Goal: Task Accomplishment & Management: Manage account settings

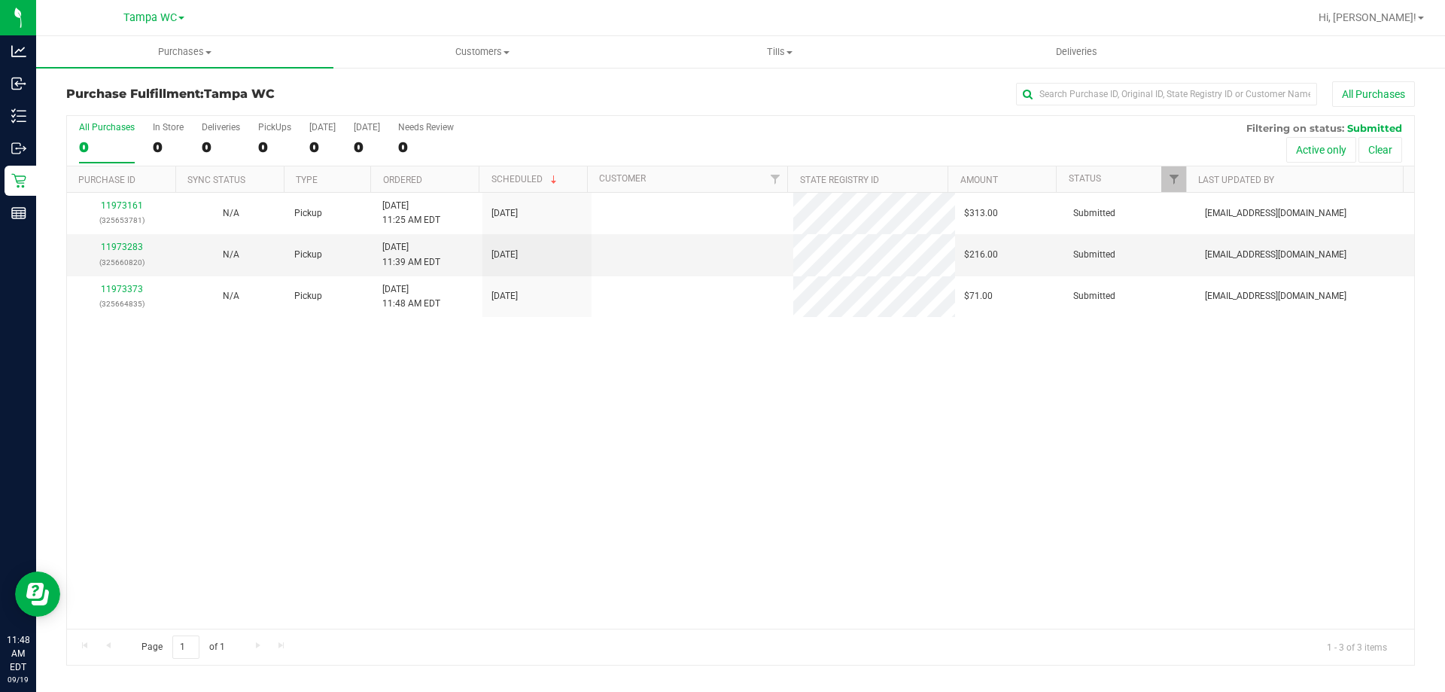
click at [527, 372] on div "11973161 (325653781) N/A Pickup [DATE] 11:25 AM EDT 9/19/2025 $313.00 Submitted…" at bounding box center [740, 411] width 1347 height 436
click at [128, 252] on div "11973283 (325660820)" at bounding box center [121, 254] width 91 height 29
click at [126, 244] on link "11973283" at bounding box center [122, 247] width 42 height 11
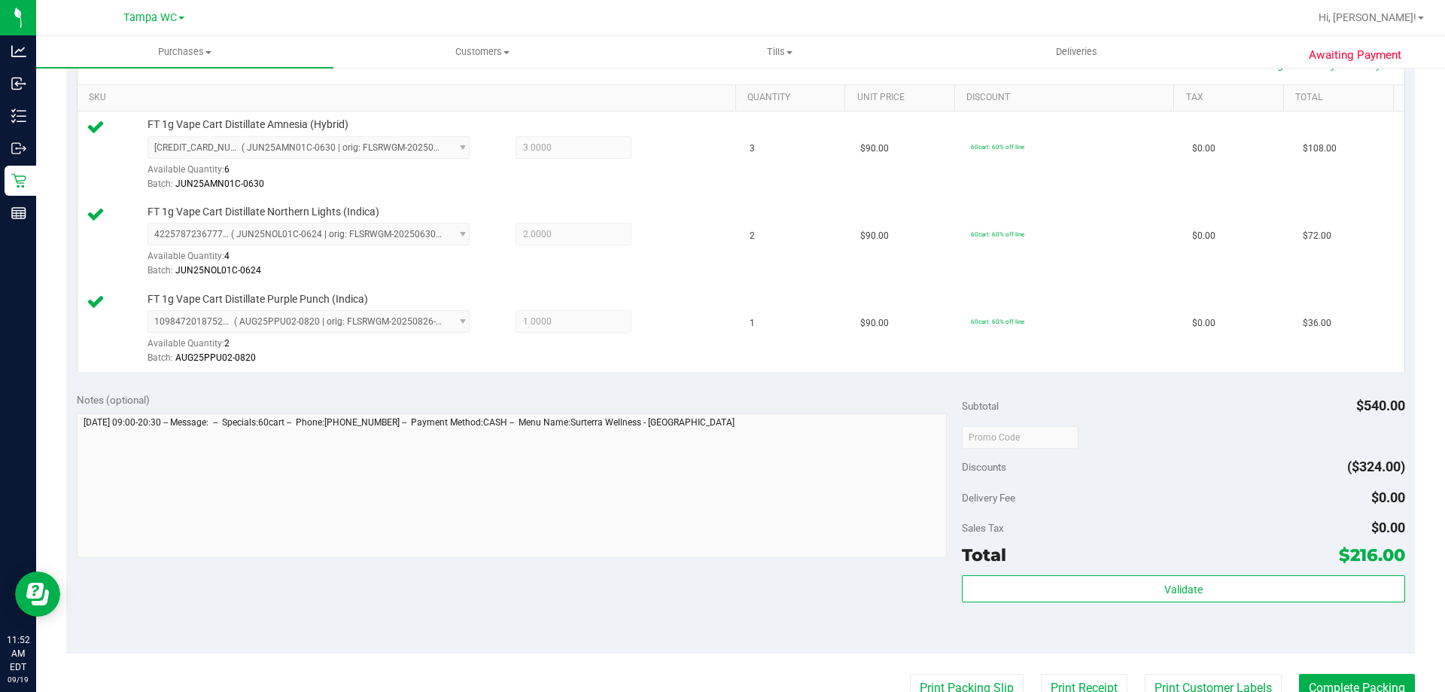
scroll to position [366, 0]
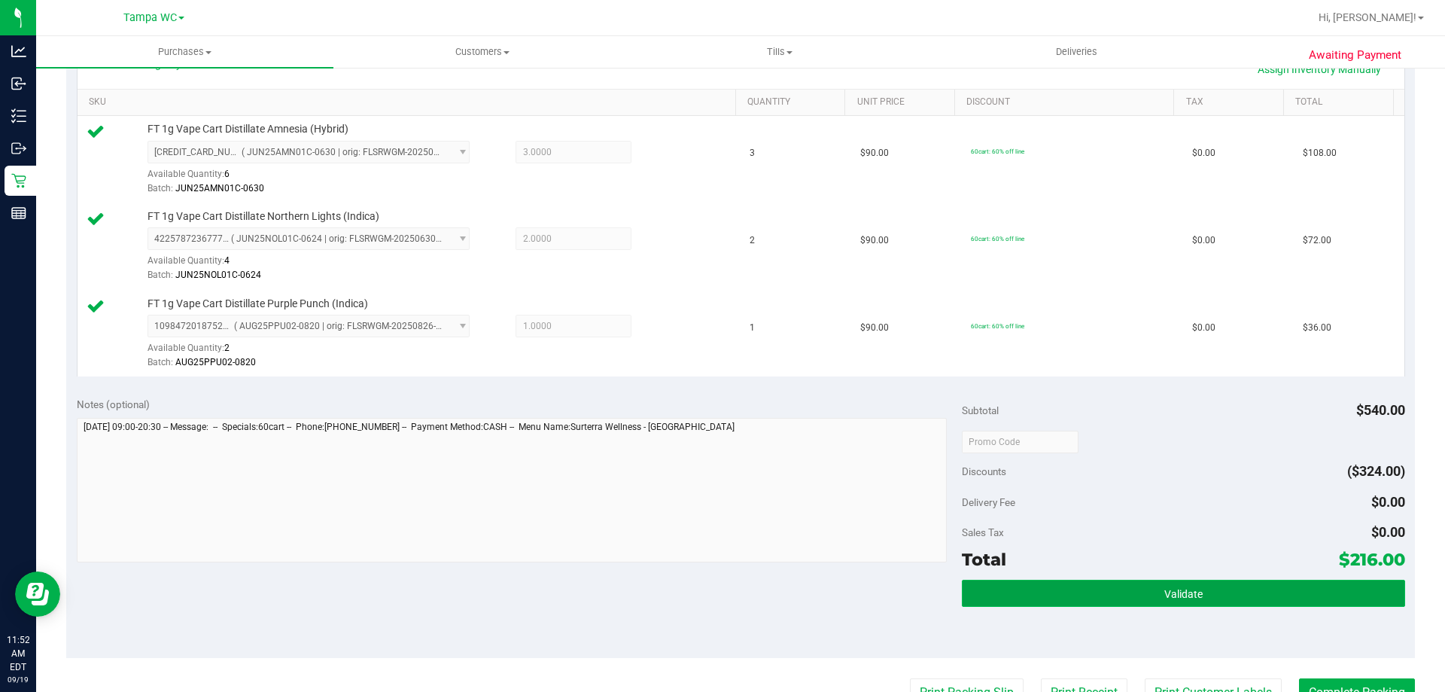
click at [1209, 600] on button "Validate" at bounding box center [1183, 592] width 442 height 27
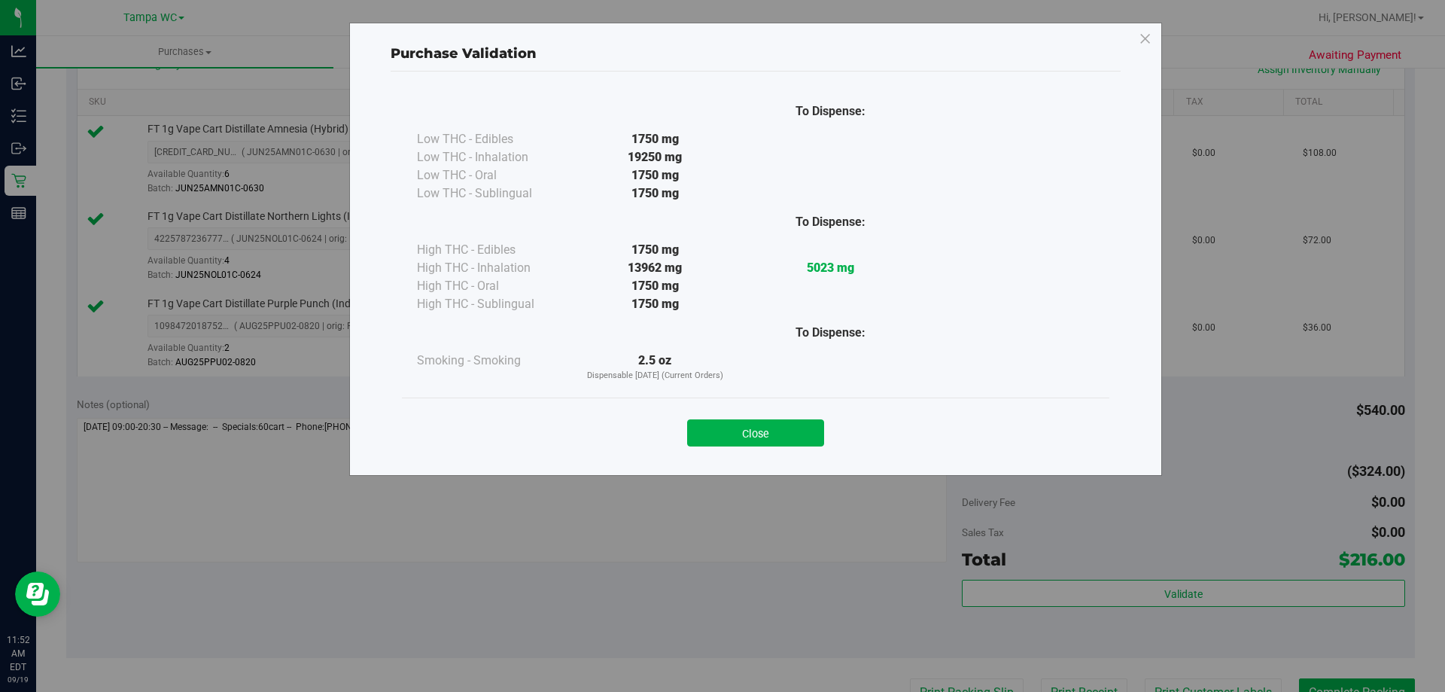
click at [1215, 540] on div "Purchase Validation To Dispense: Low THC - Edibles 1750 mg" at bounding box center [728, 346] width 1456 height 692
click at [771, 433] on button "Close" at bounding box center [755, 432] width 137 height 27
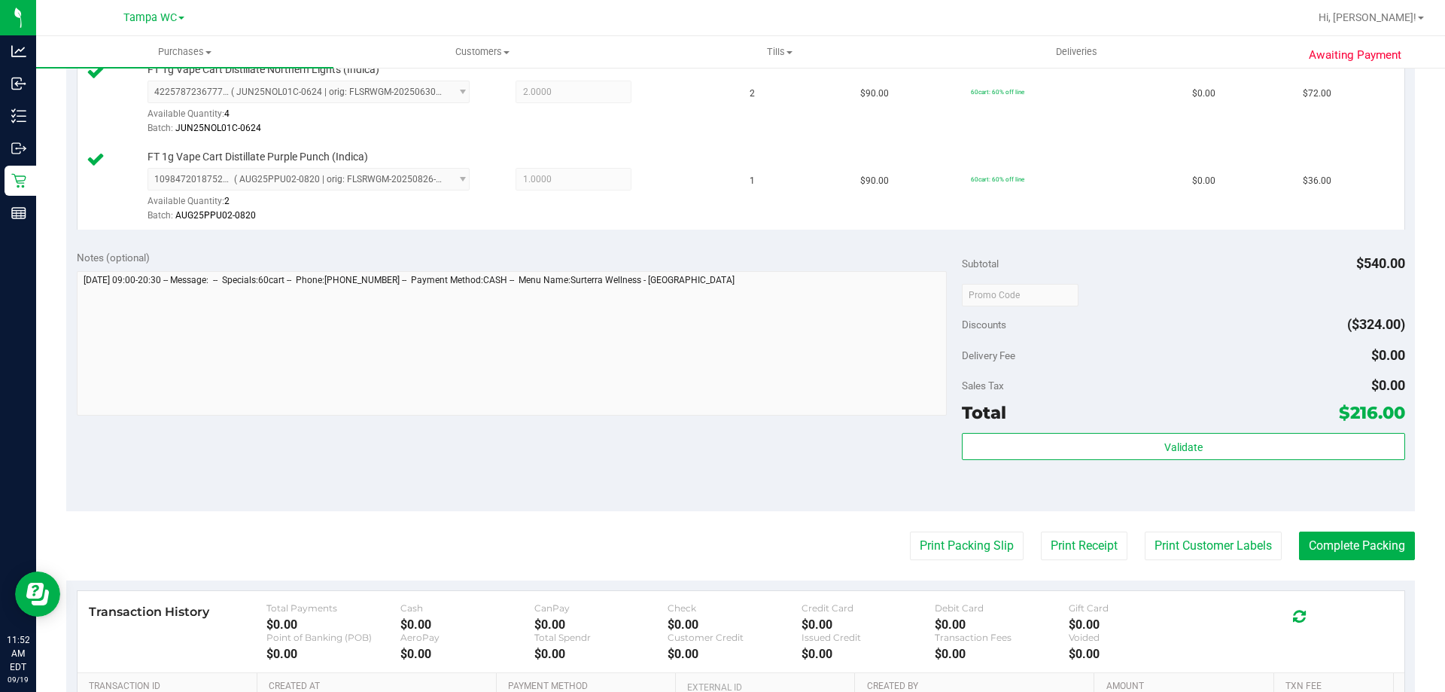
scroll to position [517, 0]
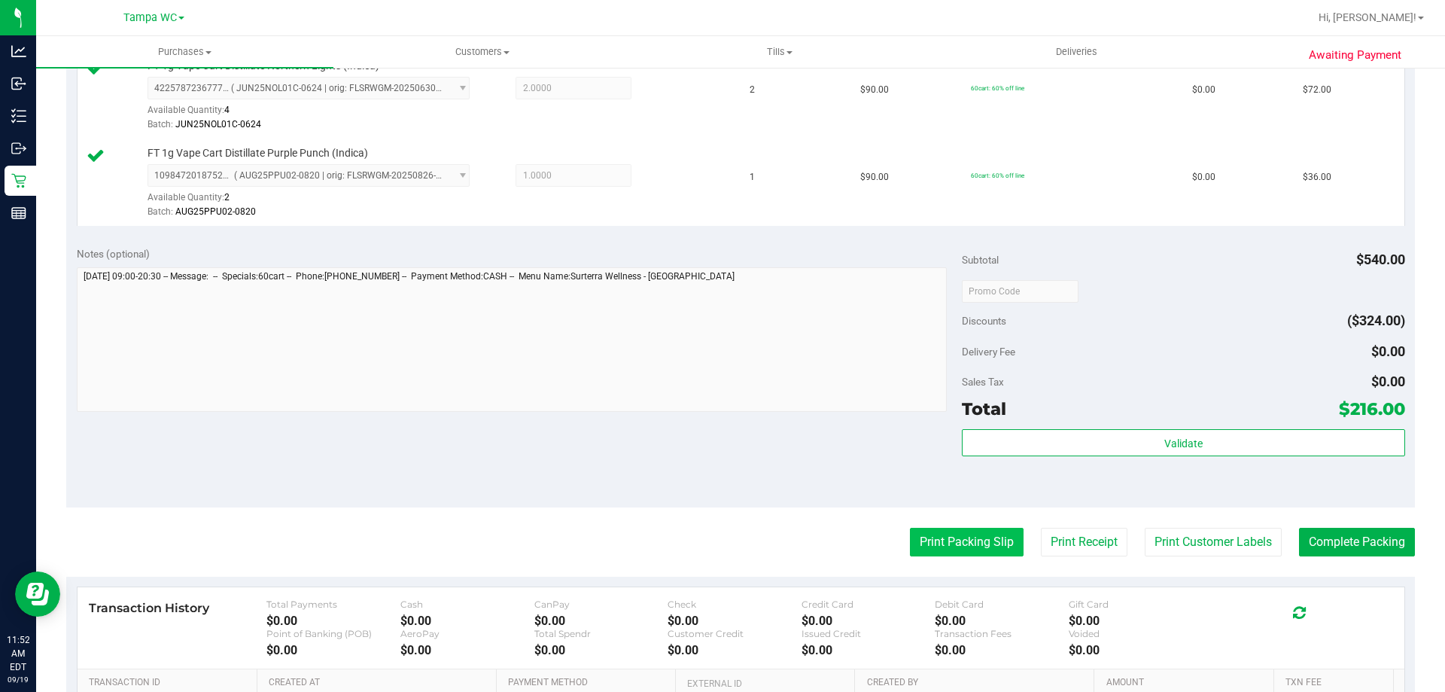
click at [939, 554] on button "Print Packing Slip" at bounding box center [967, 541] width 114 height 29
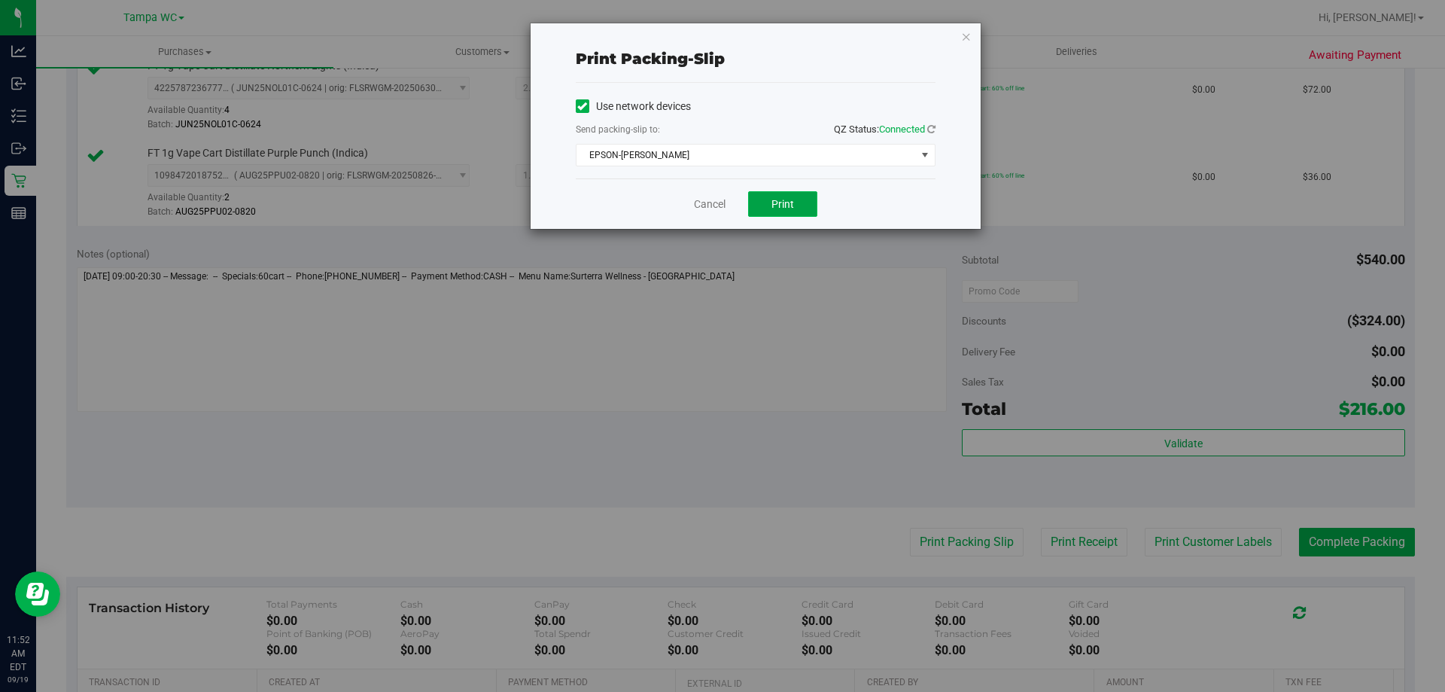
click at [767, 207] on button "Print" at bounding box center [782, 204] width 69 height 26
click at [701, 208] on link "Cancel" at bounding box center [710, 204] width 32 height 16
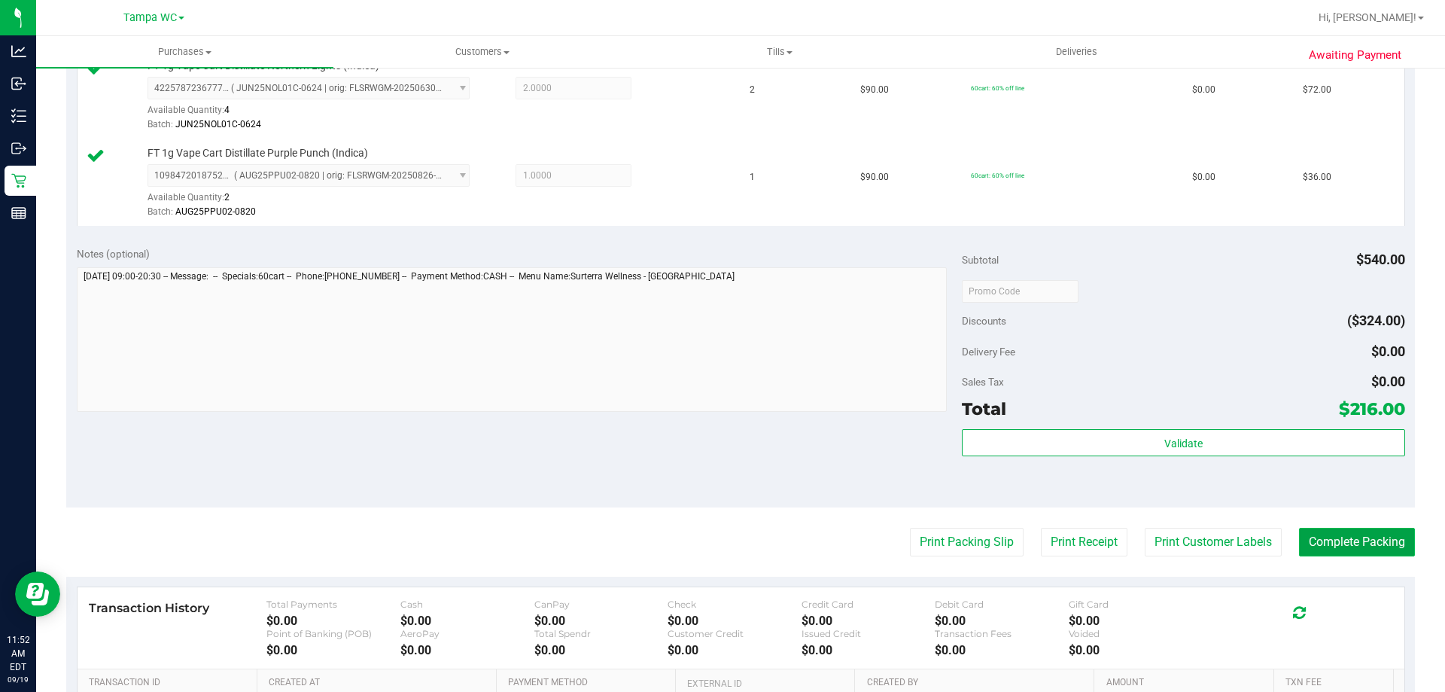
click at [1355, 531] on button "Complete Packing" at bounding box center [1357, 541] width 116 height 29
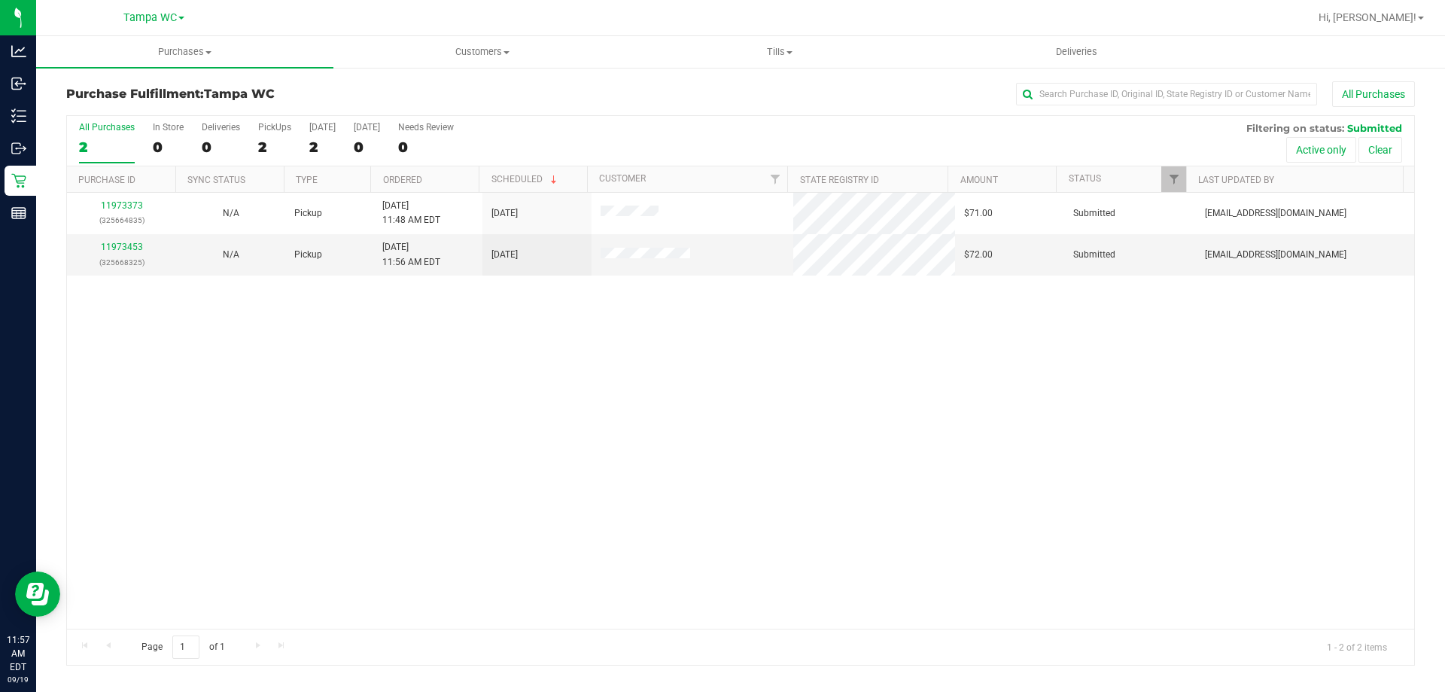
click at [507, 298] on div "11973373 (325664835) N/A Pickup [DATE] 11:48 AM EDT 9/19/2025 $71.00 Submitted …" at bounding box center [740, 411] width 1347 height 436
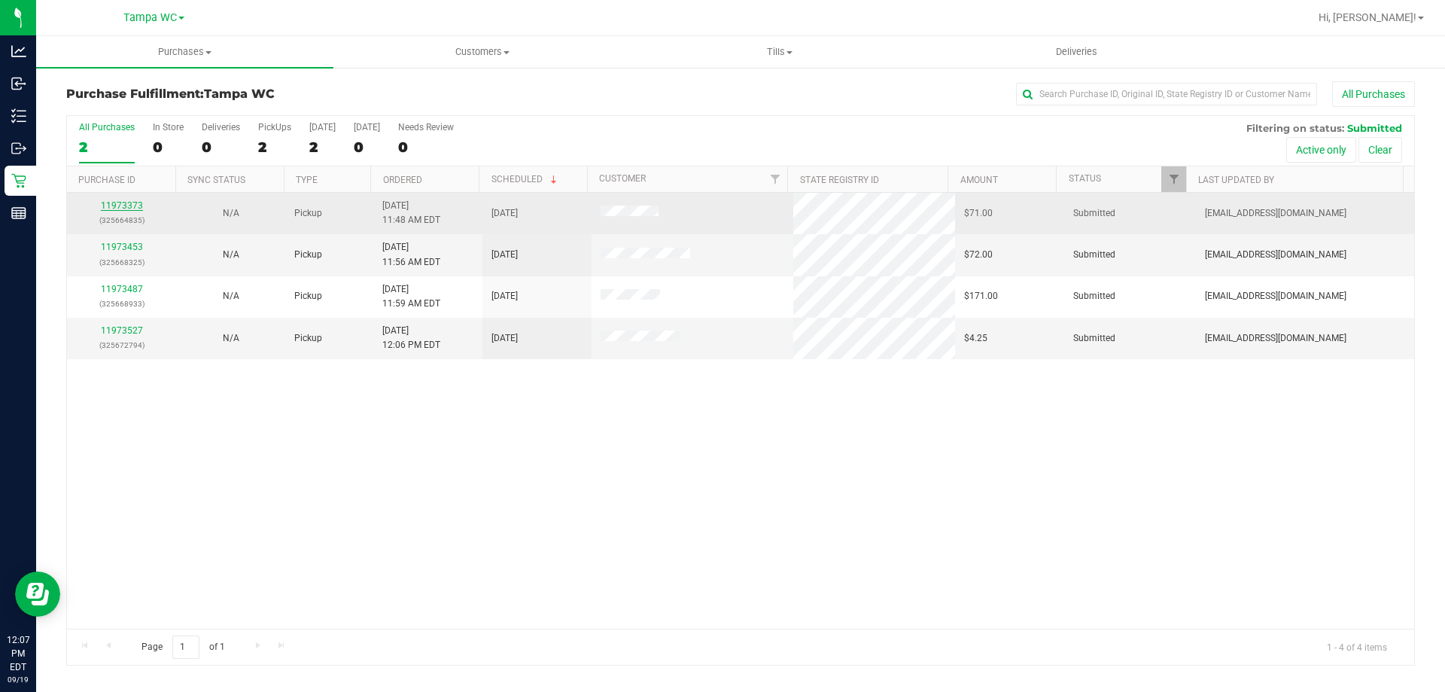
click at [132, 205] on link "11973373" at bounding box center [122, 205] width 42 height 11
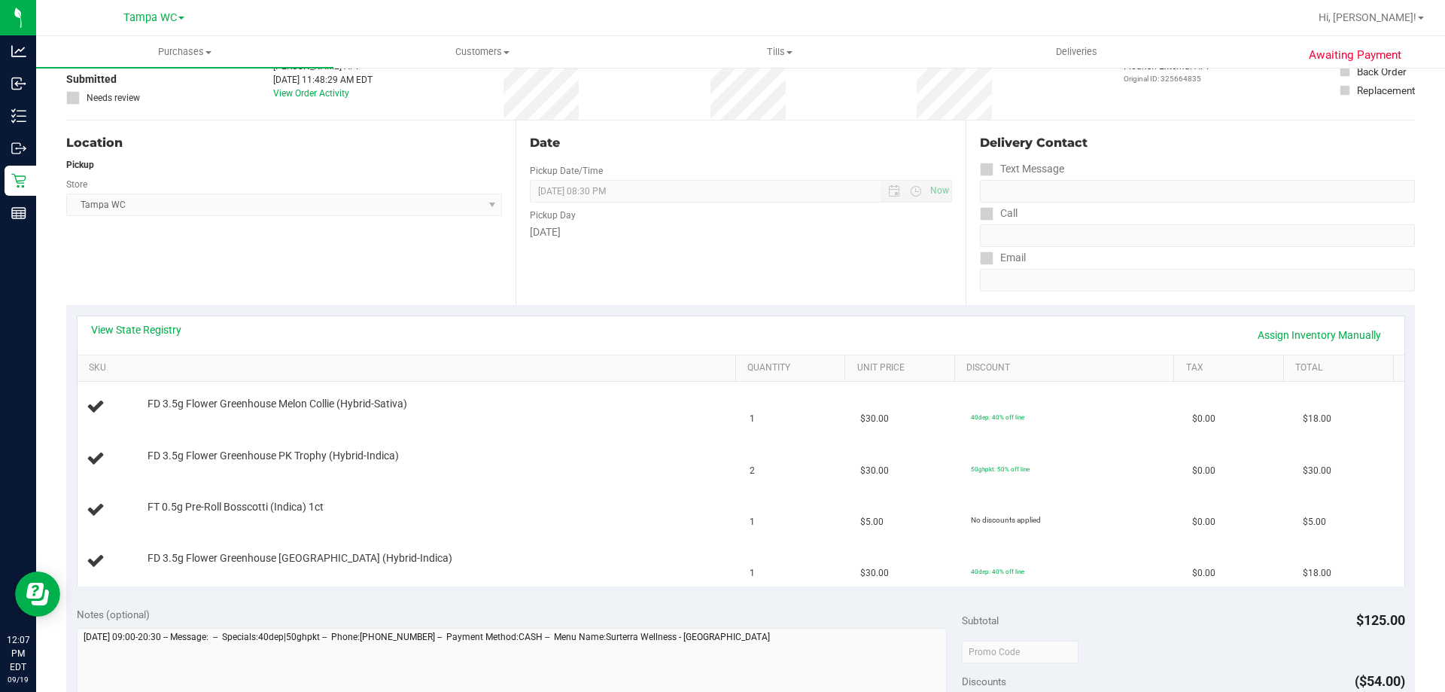
scroll to position [99, 0]
click at [668, 522] on td "FT 0.5g Pre-Roll Bosscotti (Indica) 1ct" at bounding box center [410, 511] width 664 height 51
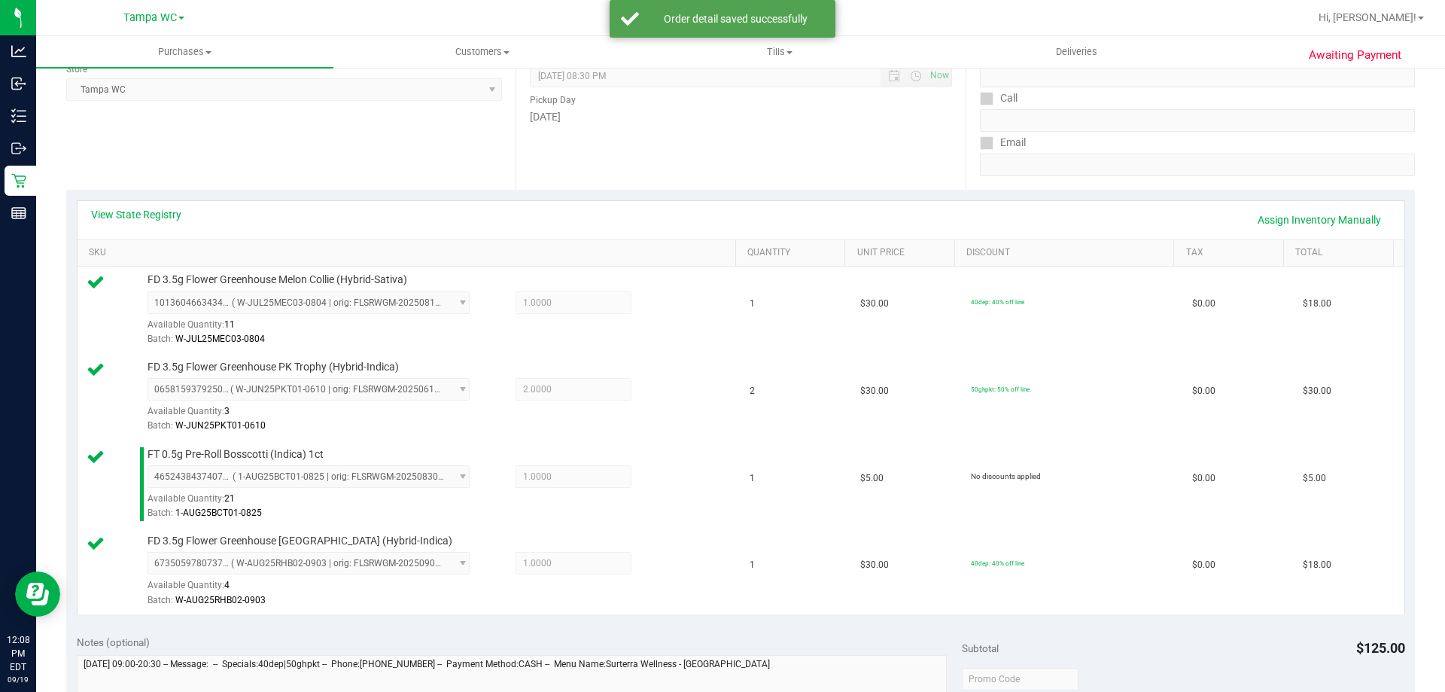
scroll to position [551, 0]
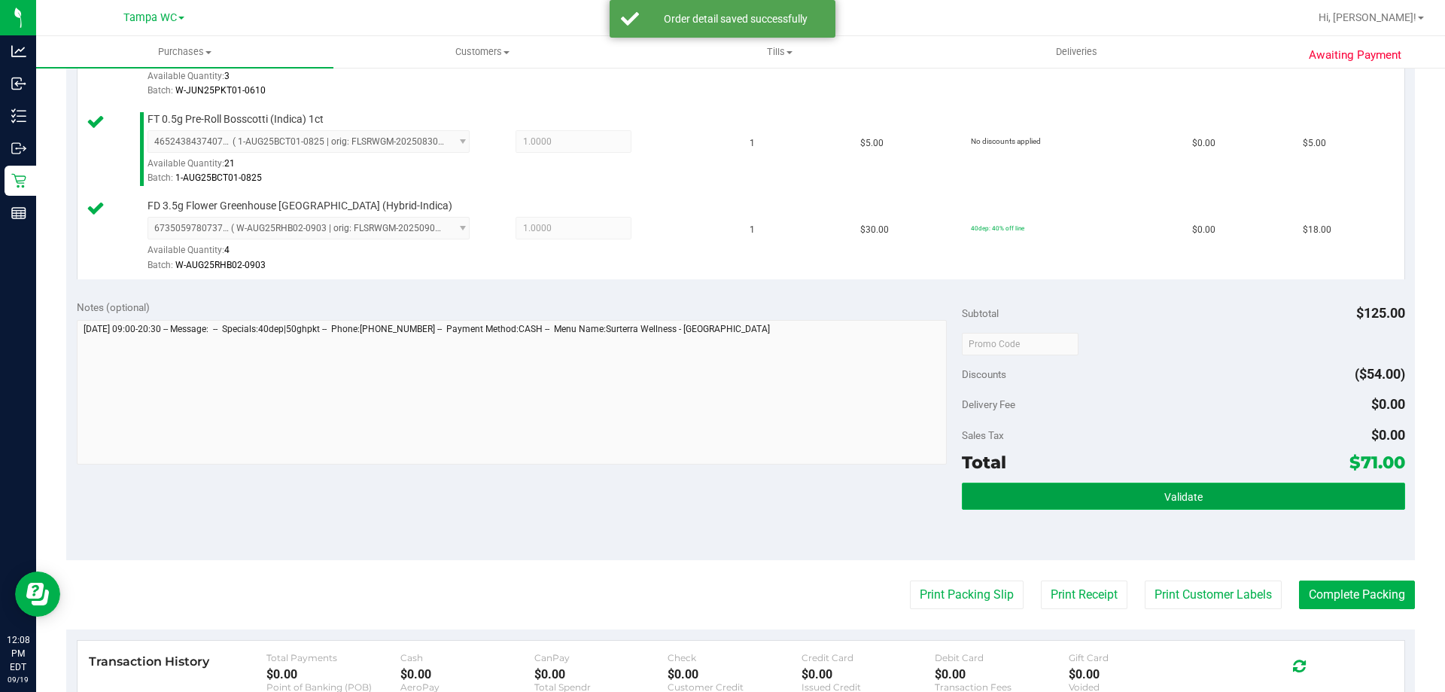
click at [1095, 500] on button "Validate" at bounding box center [1183, 495] width 442 height 27
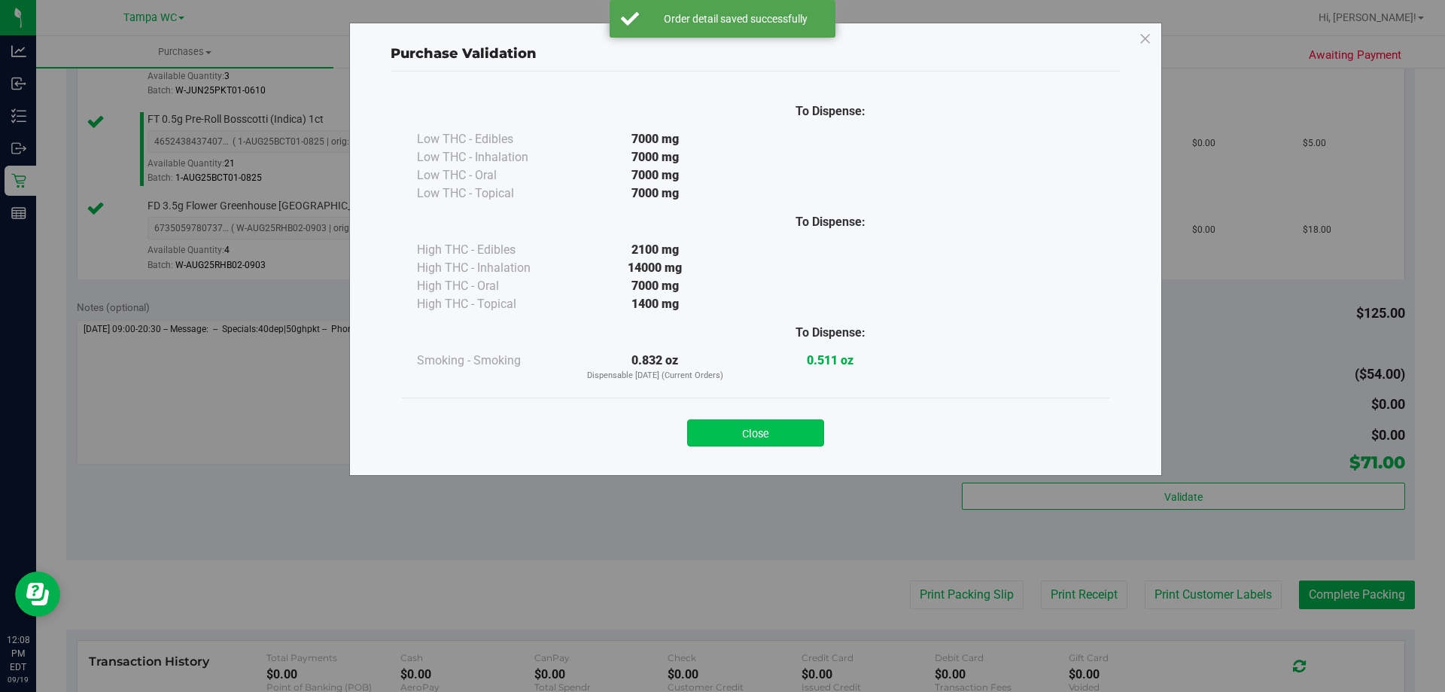
click at [755, 432] on button "Close" at bounding box center [755, 432] width 137 height 27
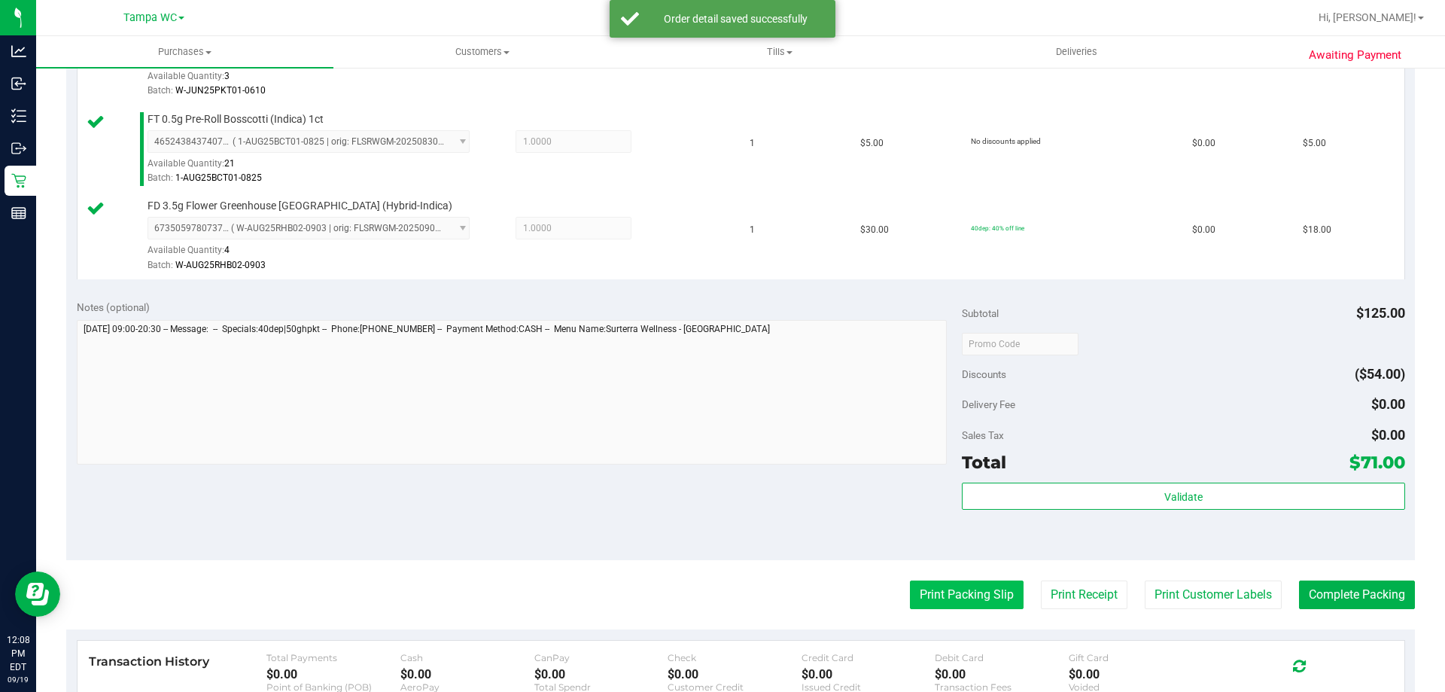
click at [930, 584] on button "Print Packing Slip" at bounding box center [967, 594] width 114 height 29
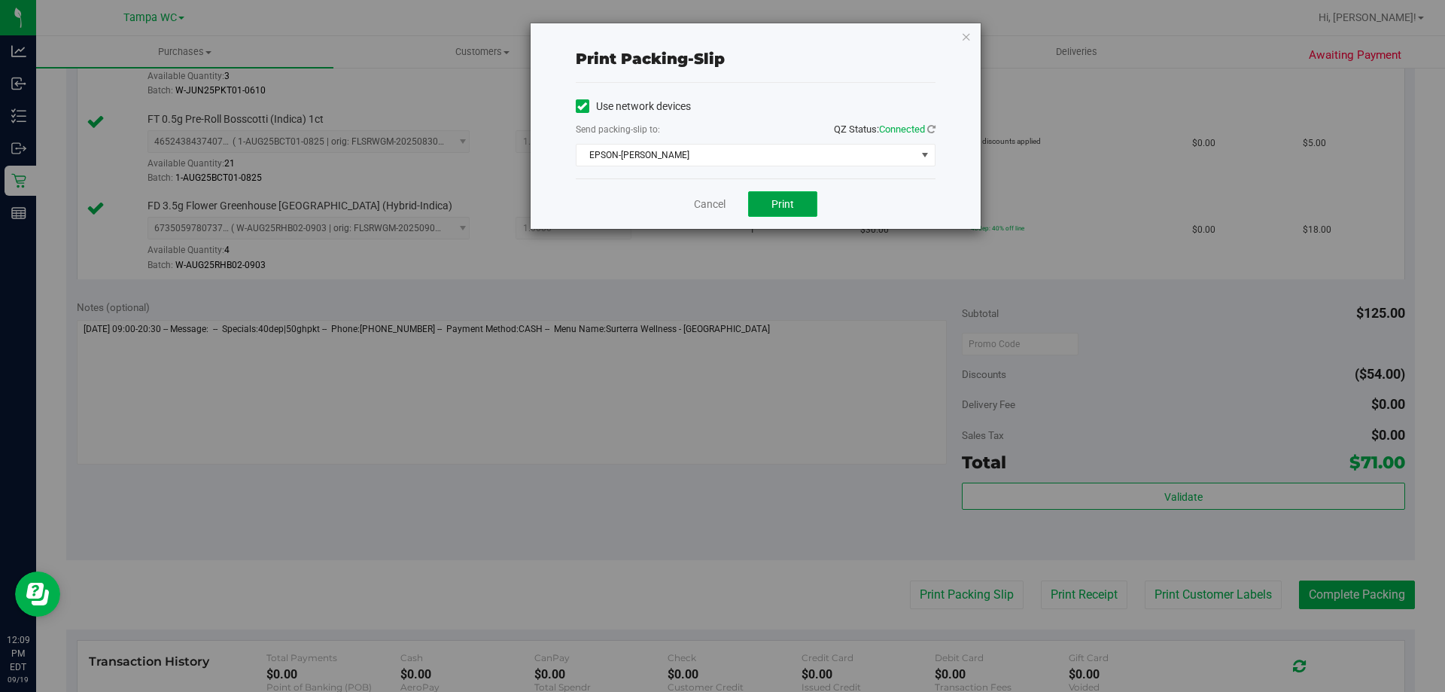
click at [772, 205] on span "Print" at bounding box center [782, 204] width 23 height 12
click at [716, 205] on link "Cancel" at bounding box center [710, 204] width 32 height 16
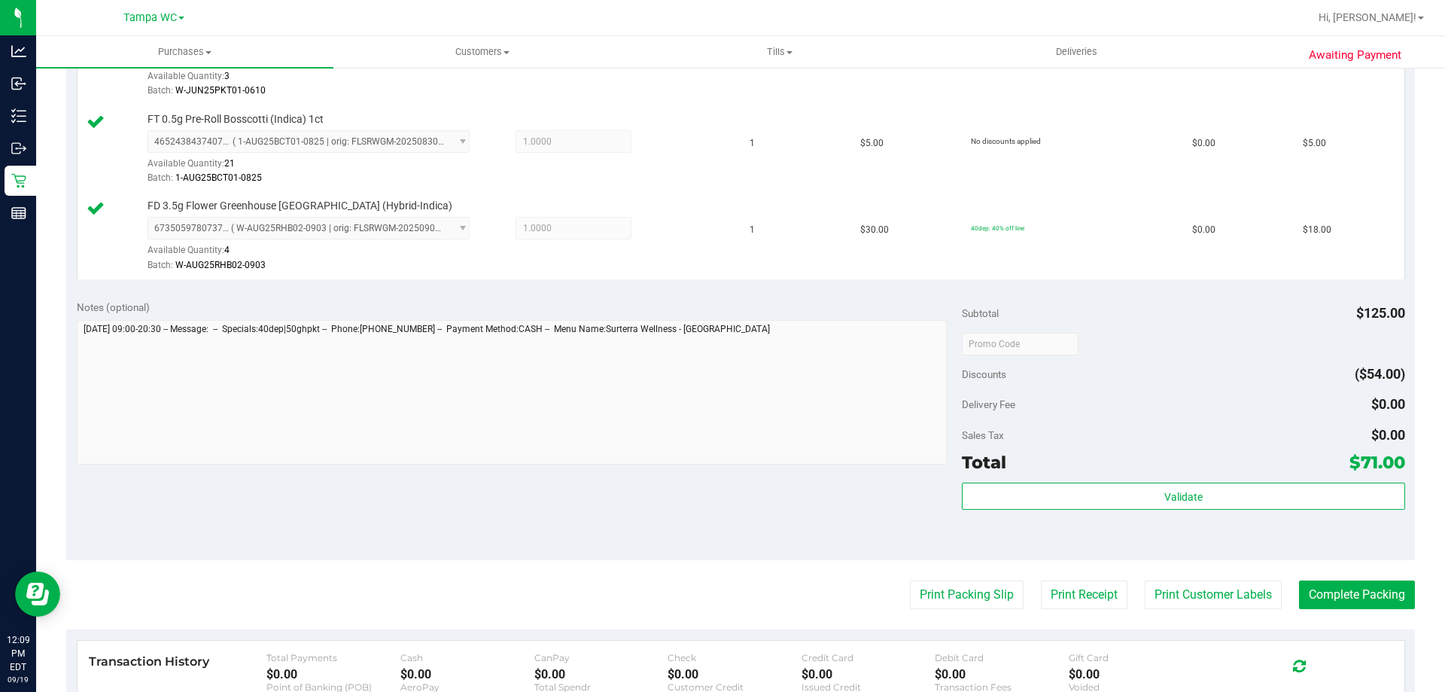
click at [1119, 464] on div "Total $71.00" at bounding box center [1183, 461] width 442 height 27
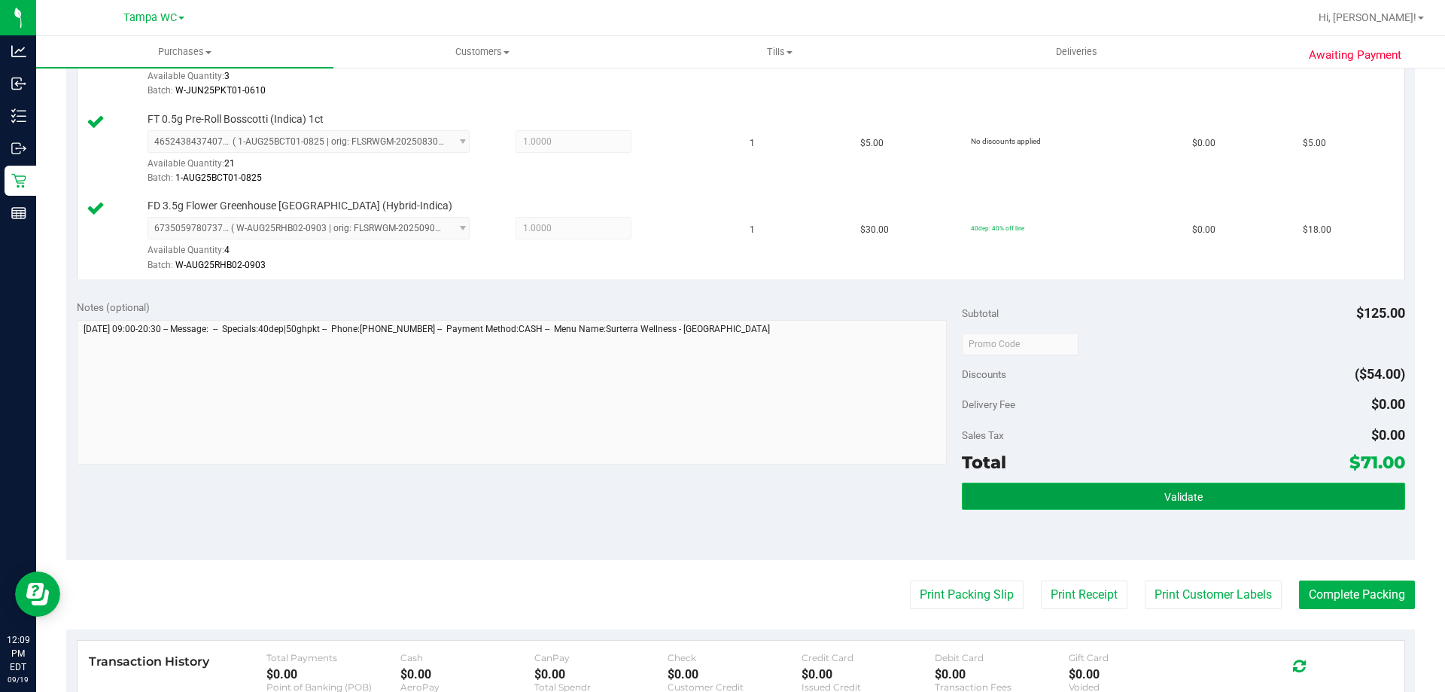
click at [1208, 508] on button "Validate" at bounding box center [1183, 495] width 442 height 27
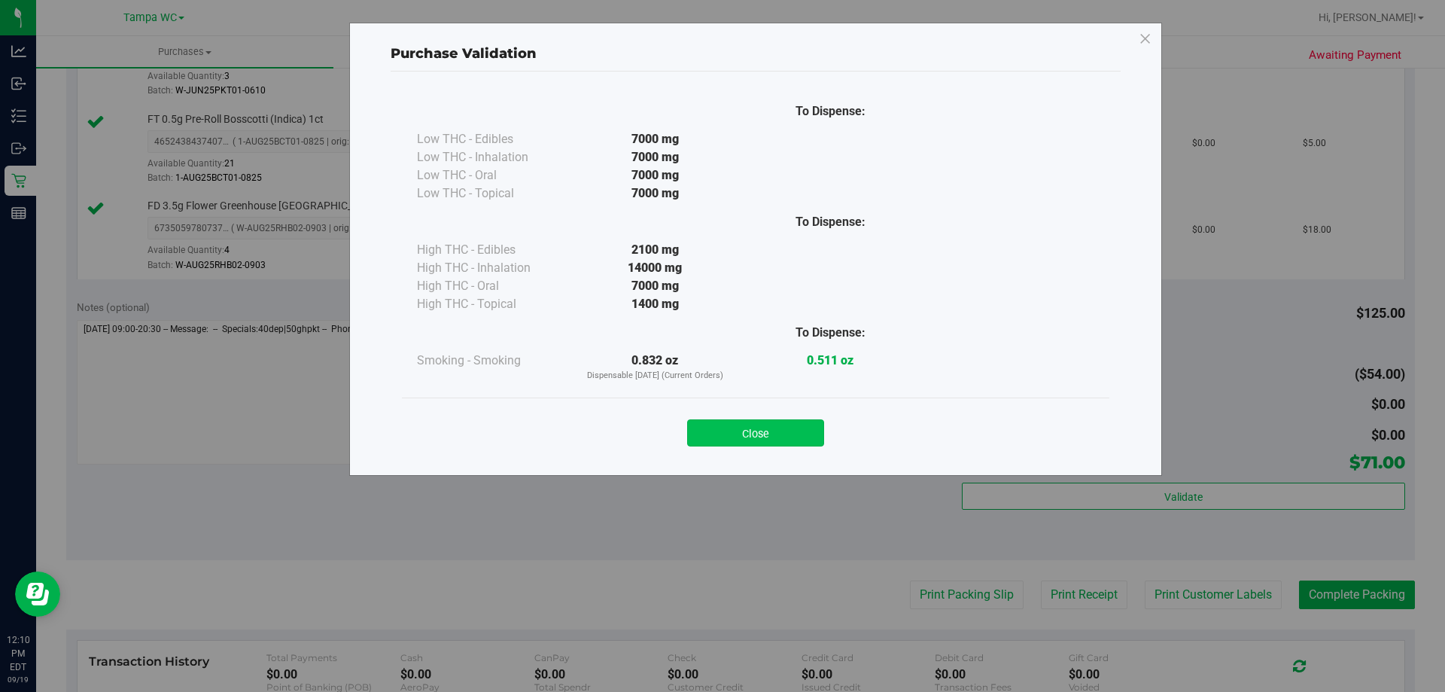
click at [764, 439] on button "Close" at bounding box center [755, 432] width 137 height 27
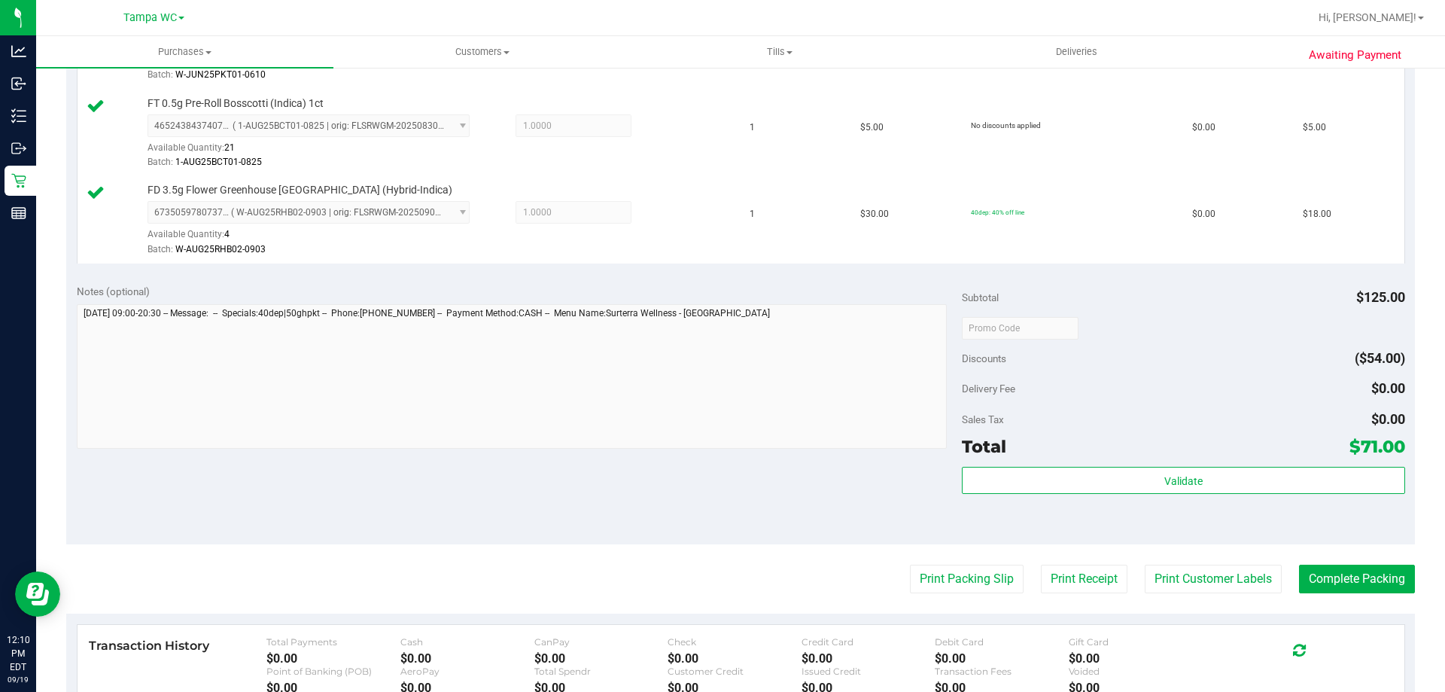
scroll to position [568, 0]
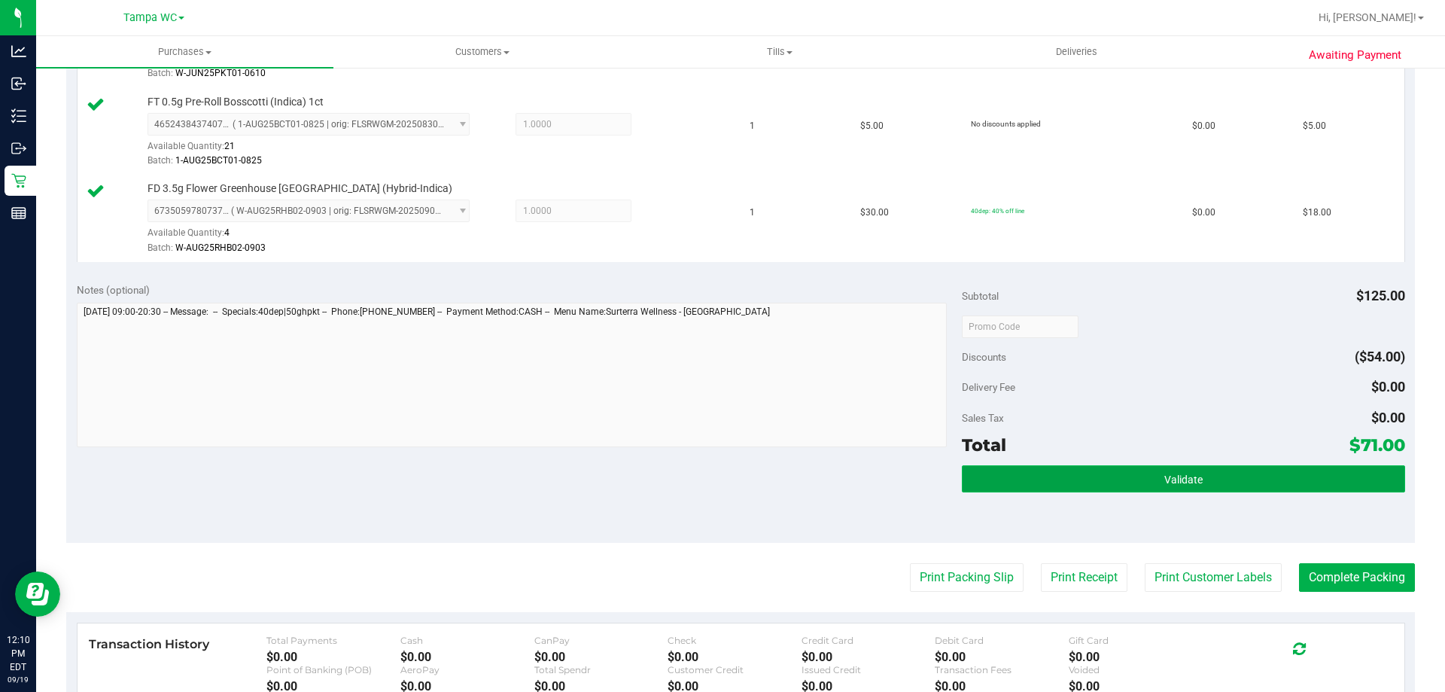
click at [1089, 482] on button "Validate" at bounding box center [1183, 478] width 442 height 27
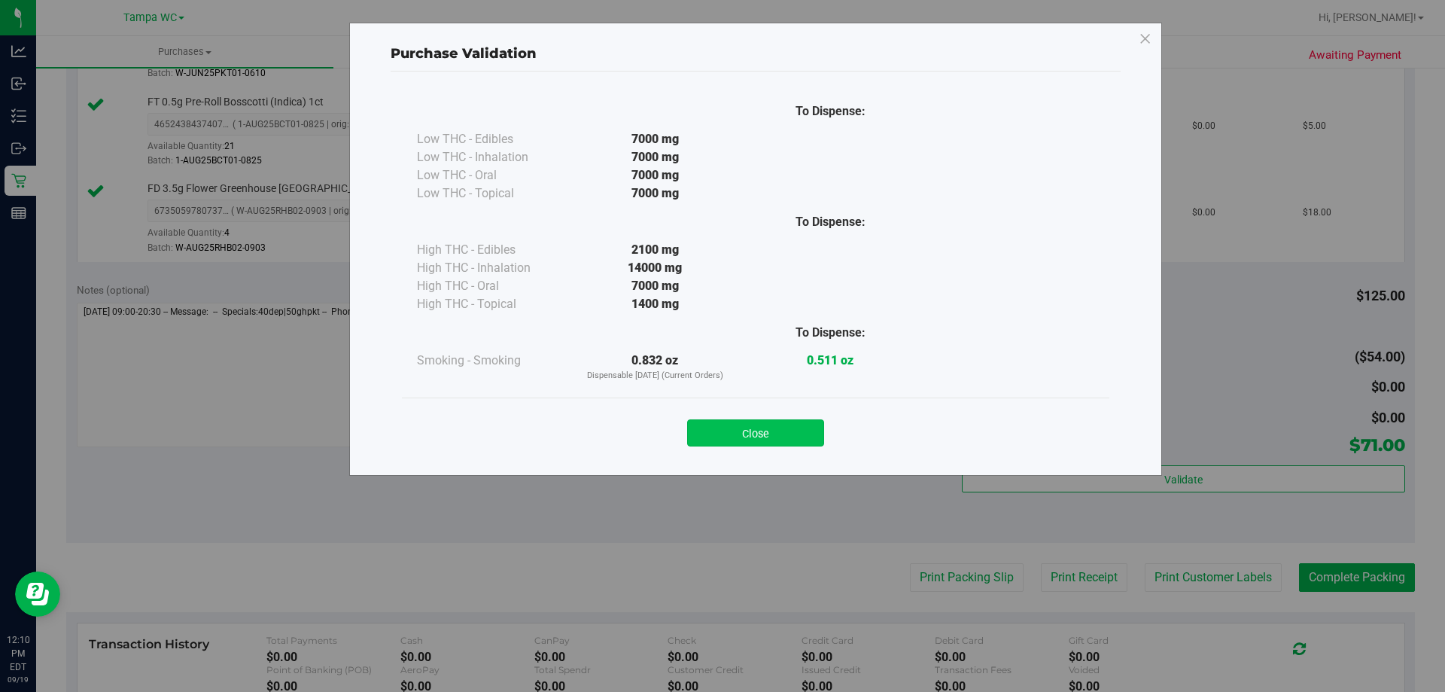
click at [734, 428] on button "Close" at bounding box center [755, 432] width 137 height 27
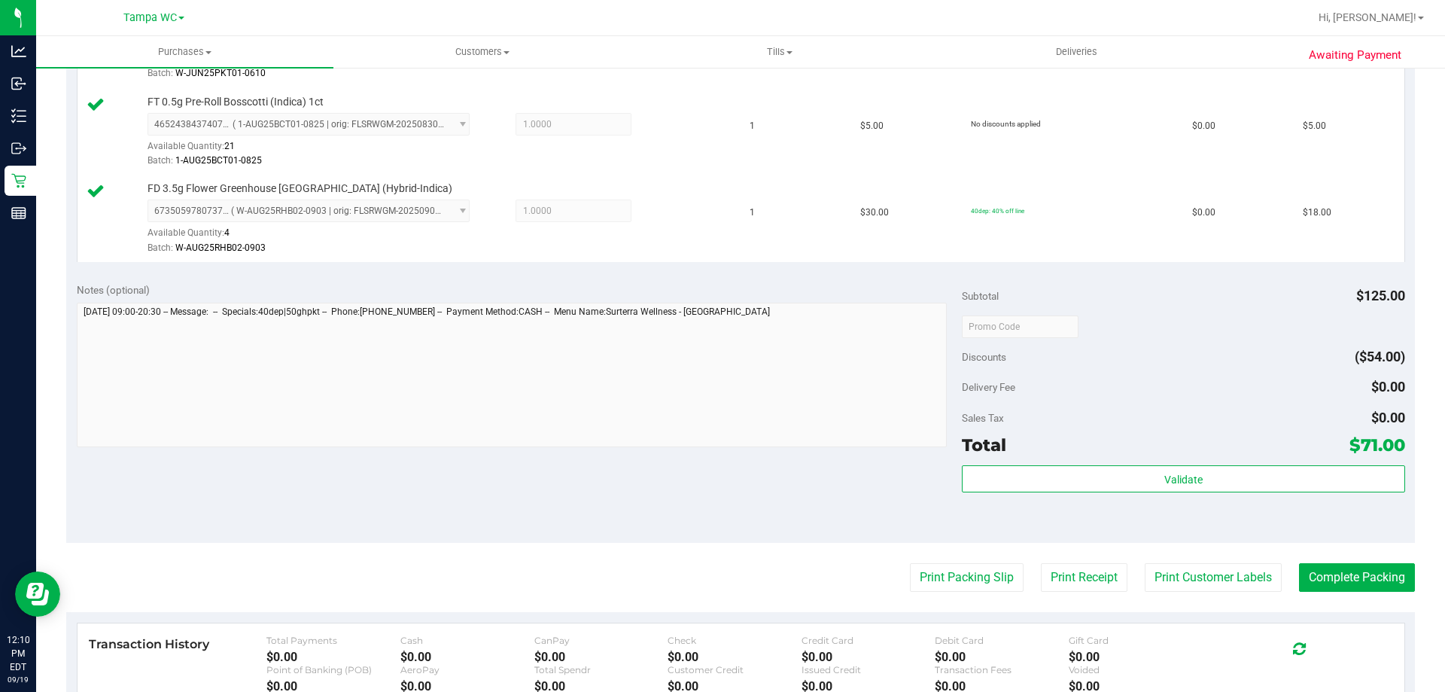
click at [932, 483] on div "Notes (optional) Subtotal $125.00 Discounts ($54.00) Delivery Fee $0.00 Sales T…" at bounding box center [740, 407] width 1348 height 271
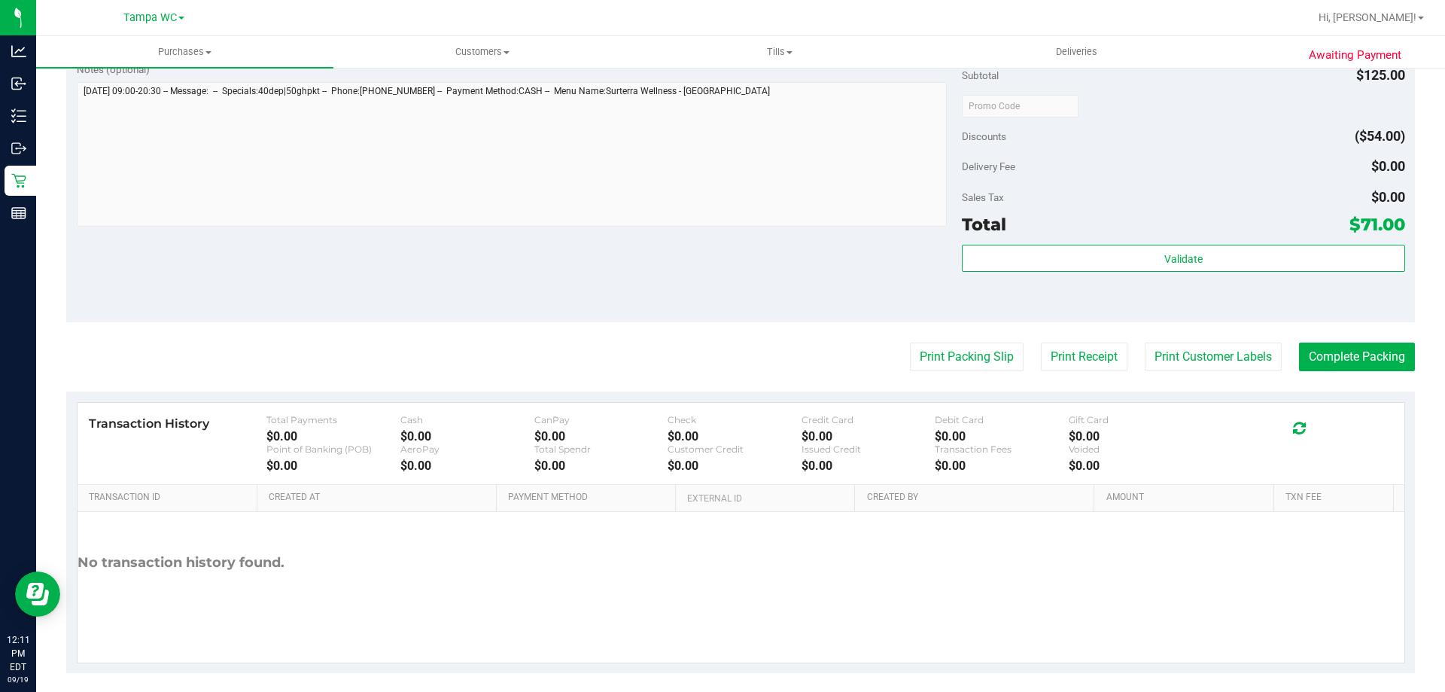
scroll to position [794, 0]
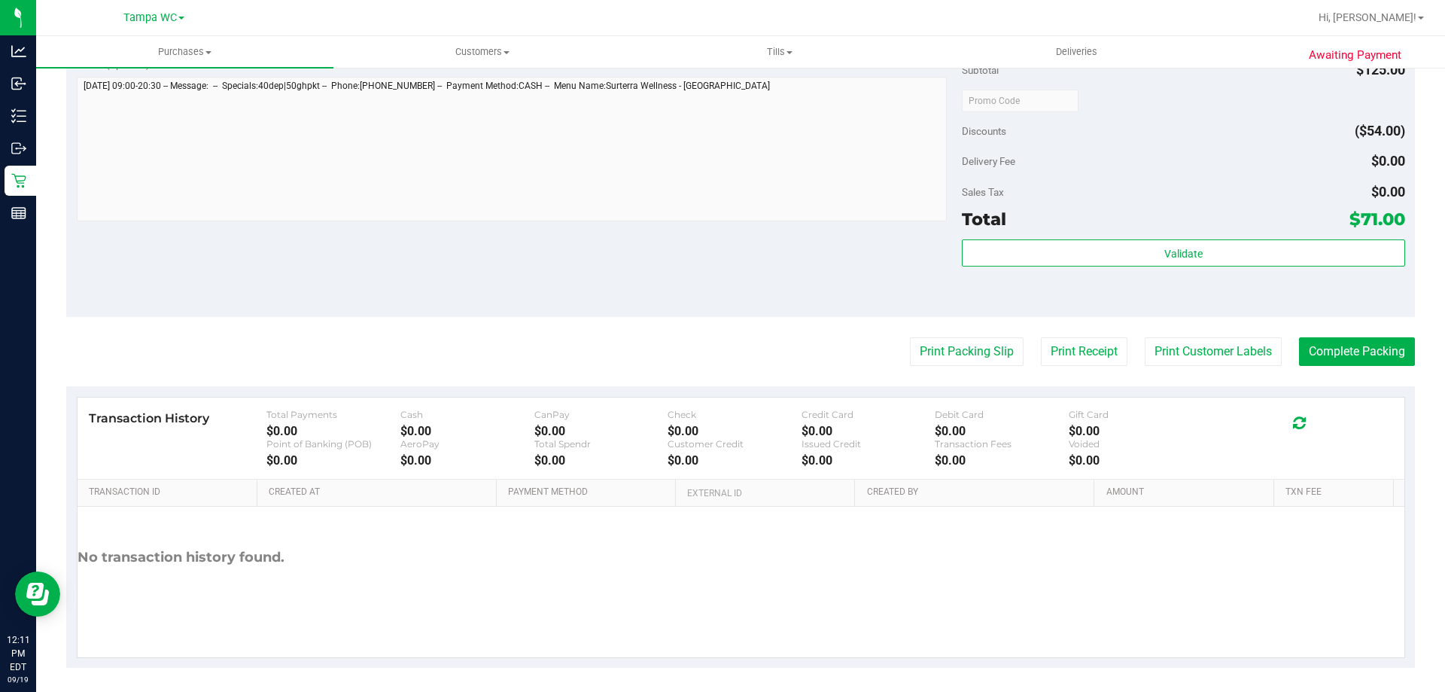
click at [1246, 272] on div "Validate" at bounding box center [1183, 273] width 442 height 68
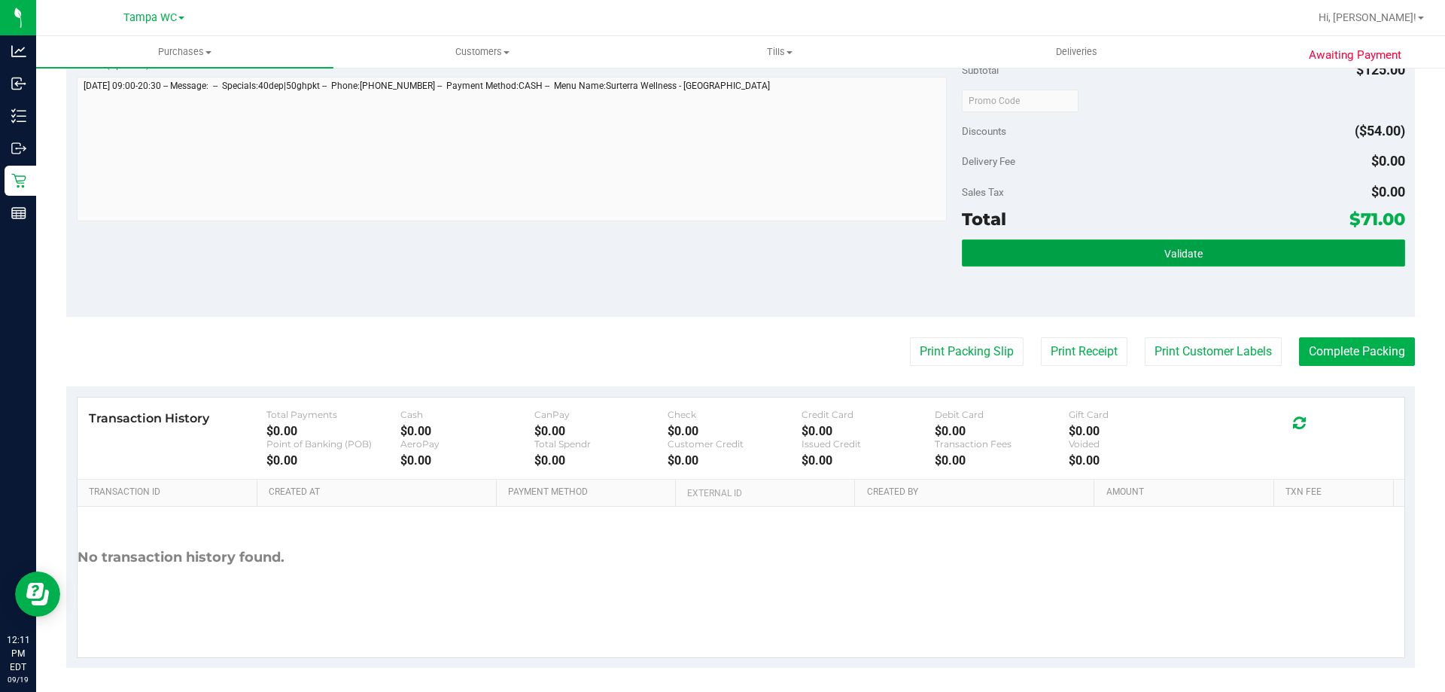
click at [1248, 258] on button "Validate" at bounding box center [1183, 252] width 442 height 27
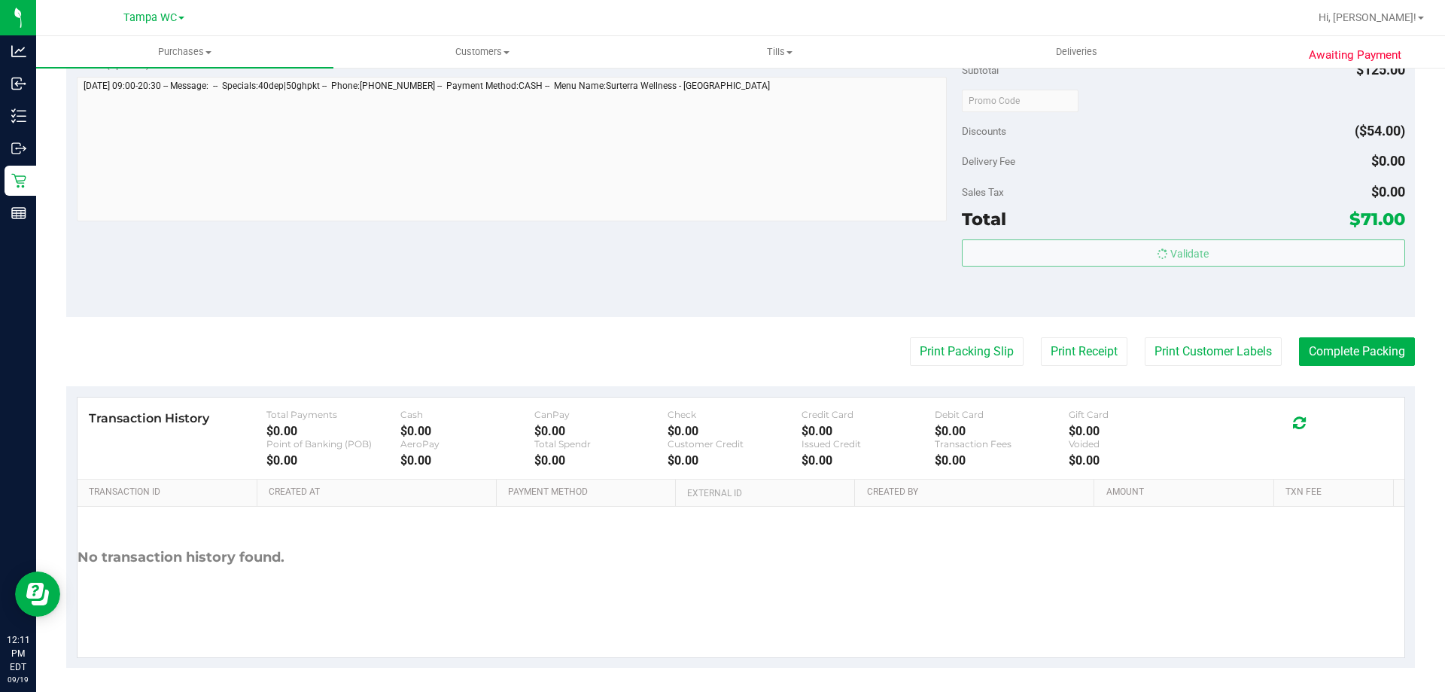
click at [1251, 223] on div "Total $71.00" at bounding box center [1183, 218] width 442 height 27
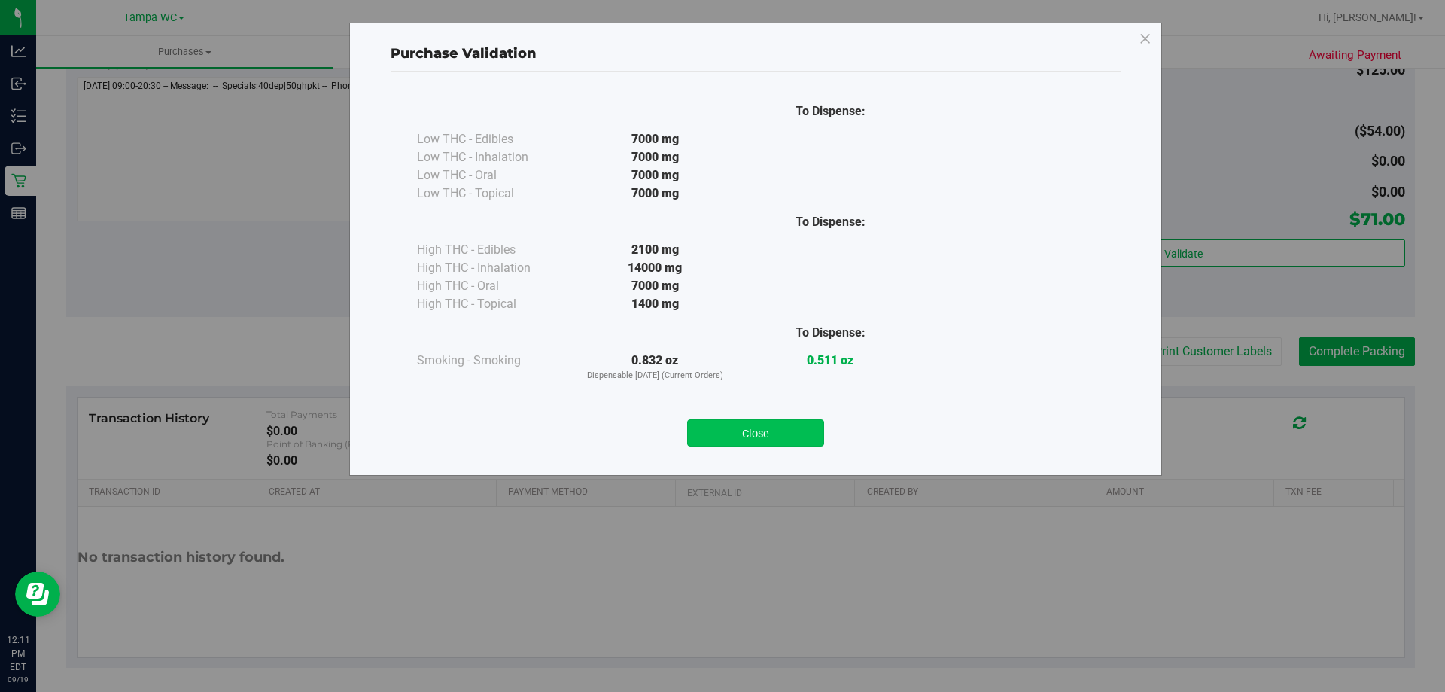
click at [813, 442] on button "Close" at bounding box center [755, 432] width 137 height 27
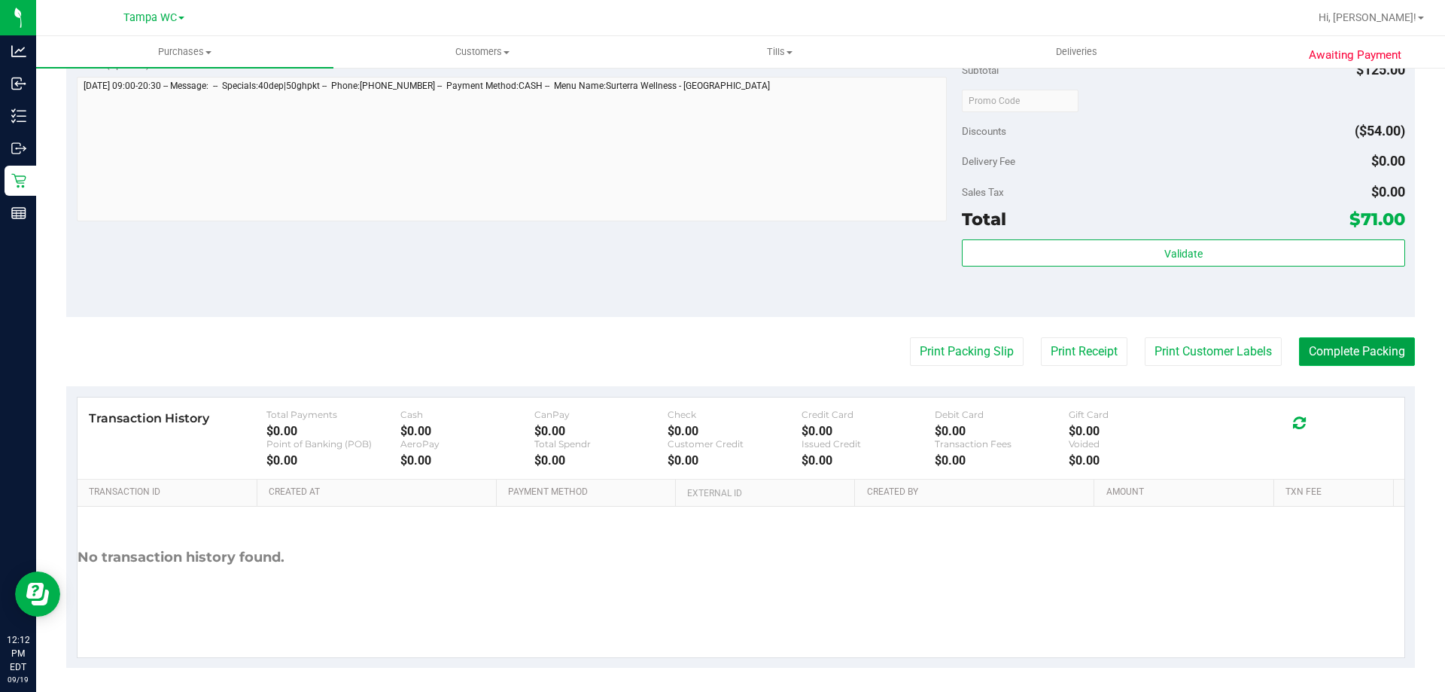
click at [1325, 360] on button "Complete Packing" at bounding box center [1357, 351] width 116 height 29
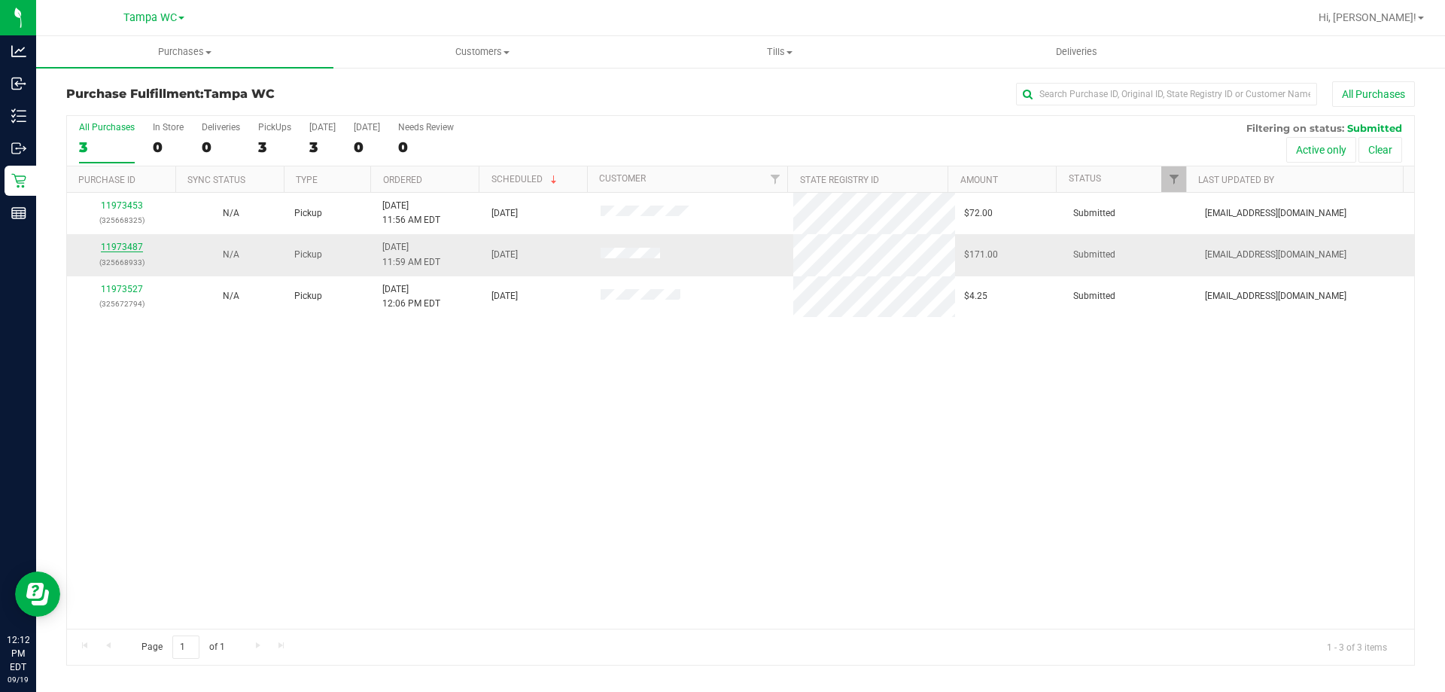
click at [126, 251] on link "11973487" at bounding box center [122, 247] width 42 height 11
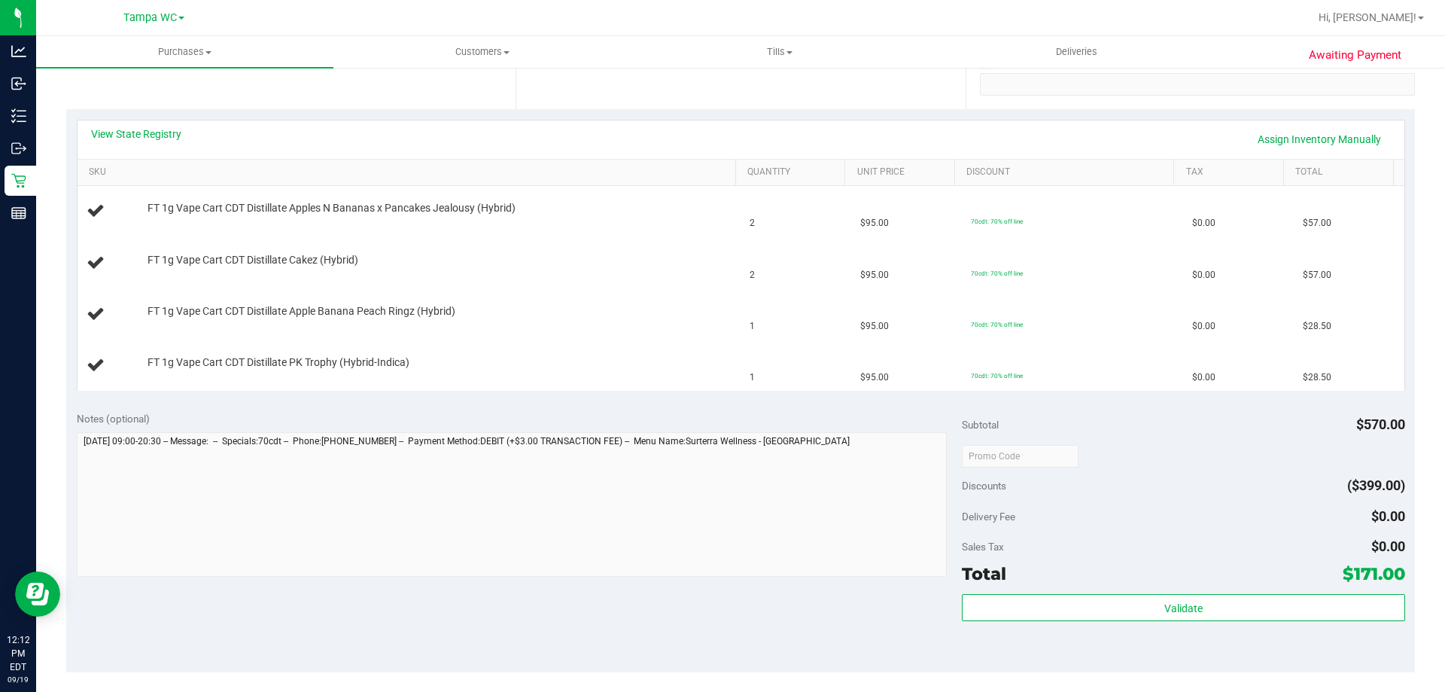
scroll to position [376, 0]
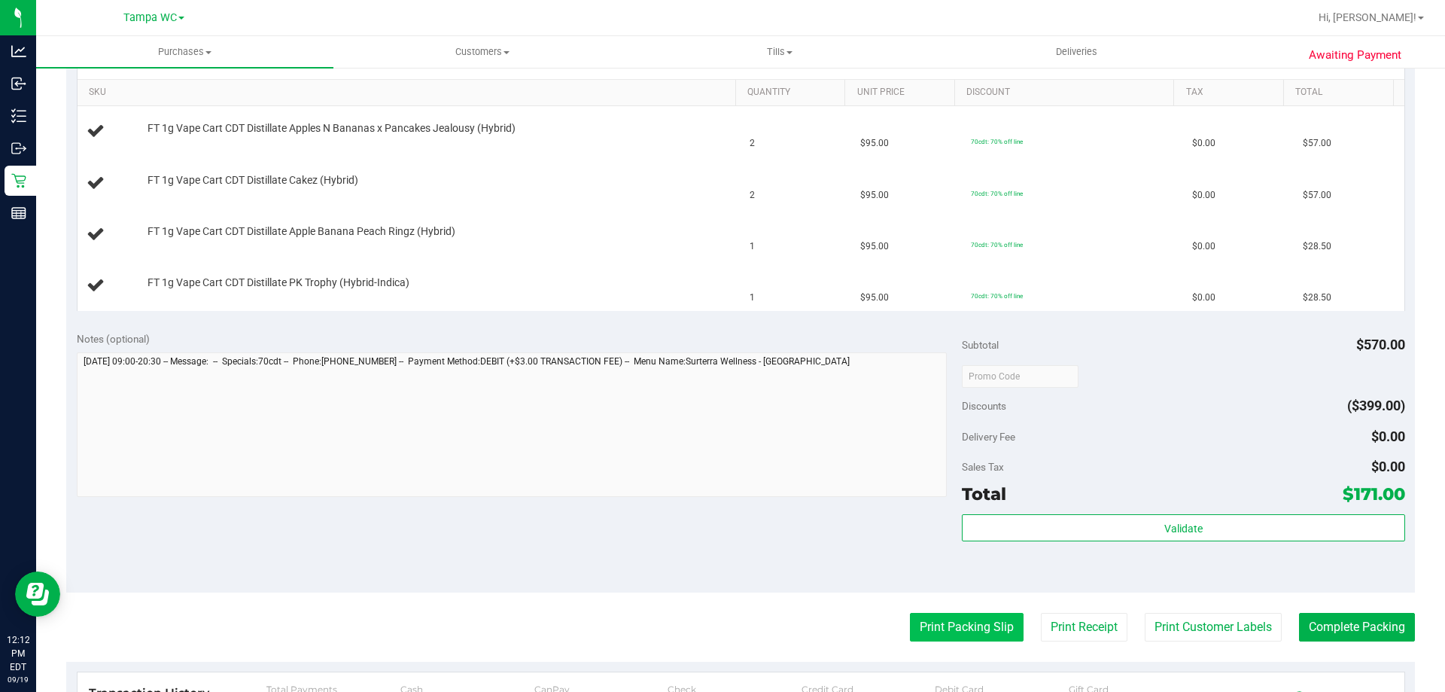
click at [972, 637] on button "Print Packing Slip" at bounding box center [967, 627] width 114 height 29
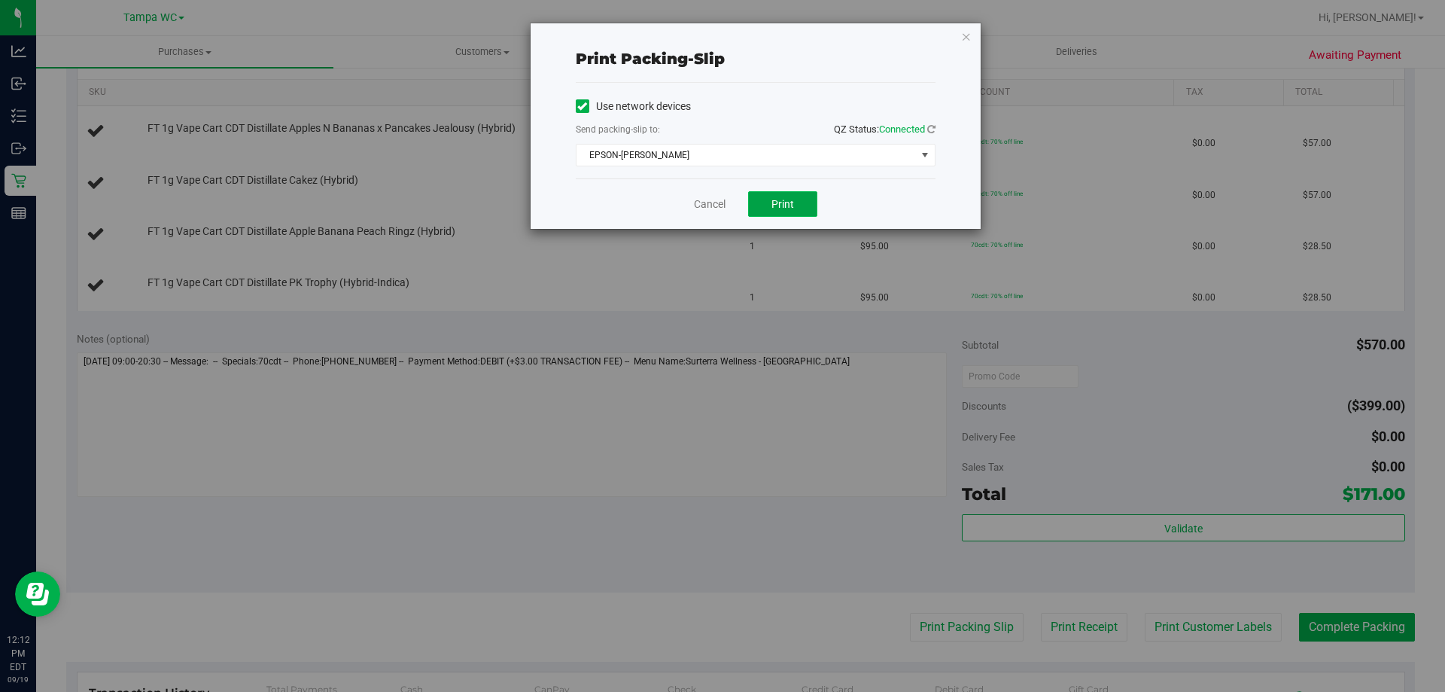
click at [766, 191] on button "Print" at bounding box center [782, 204] width 69 height 26
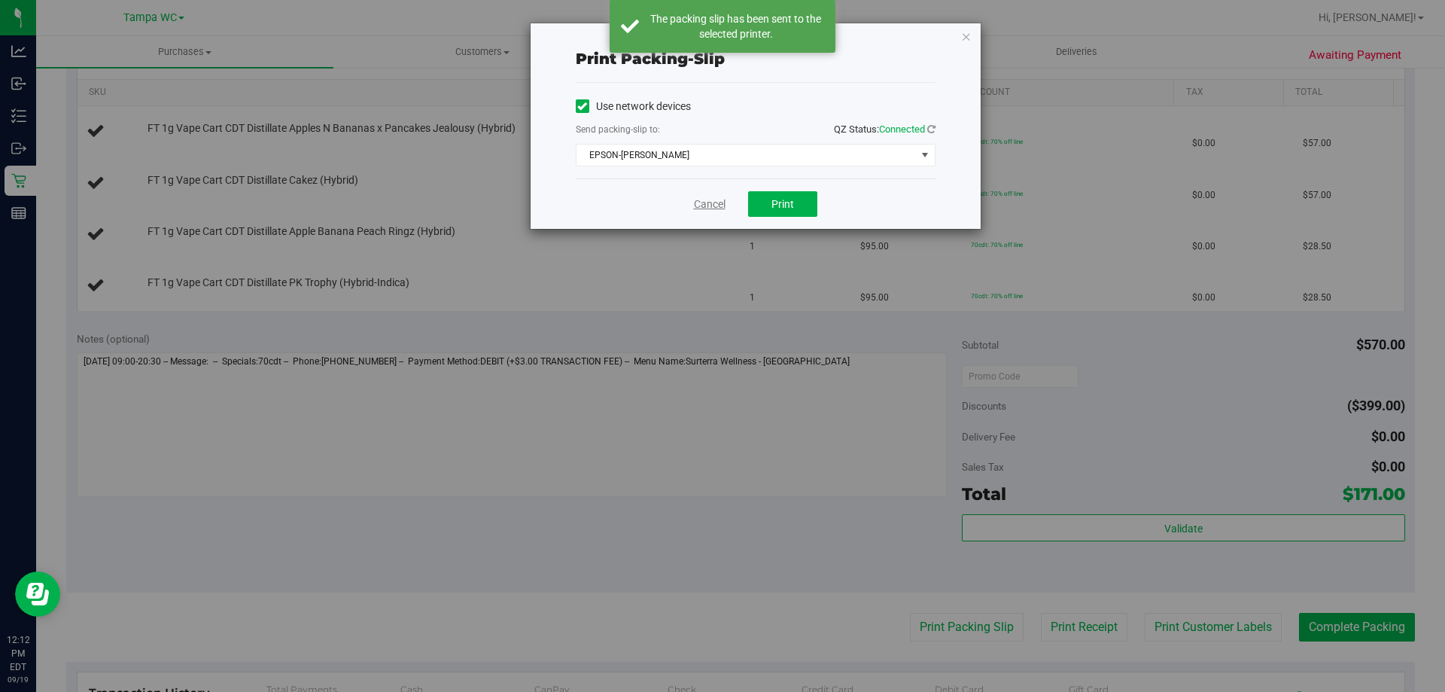
click at [696, 208] on link "Cancel" at bounding box center [710, 204] width 32 height 16
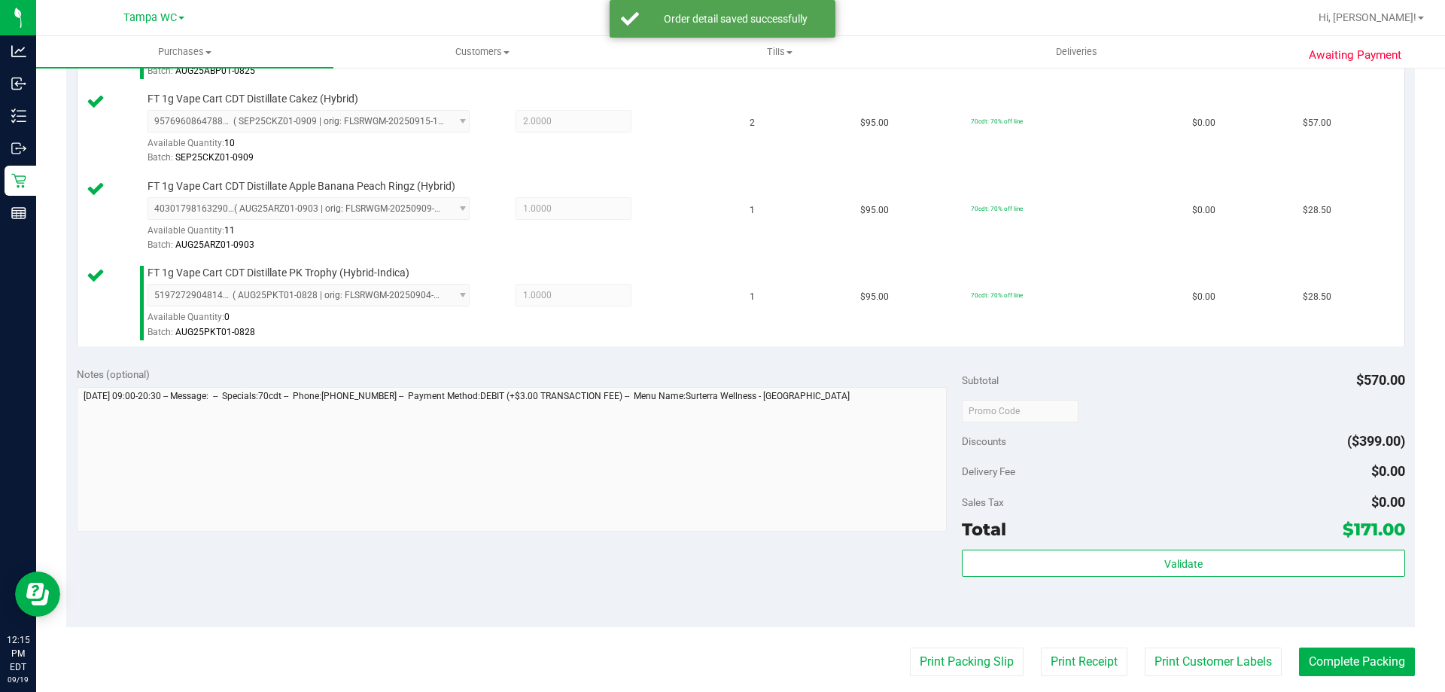
scroll to position [485, 0]
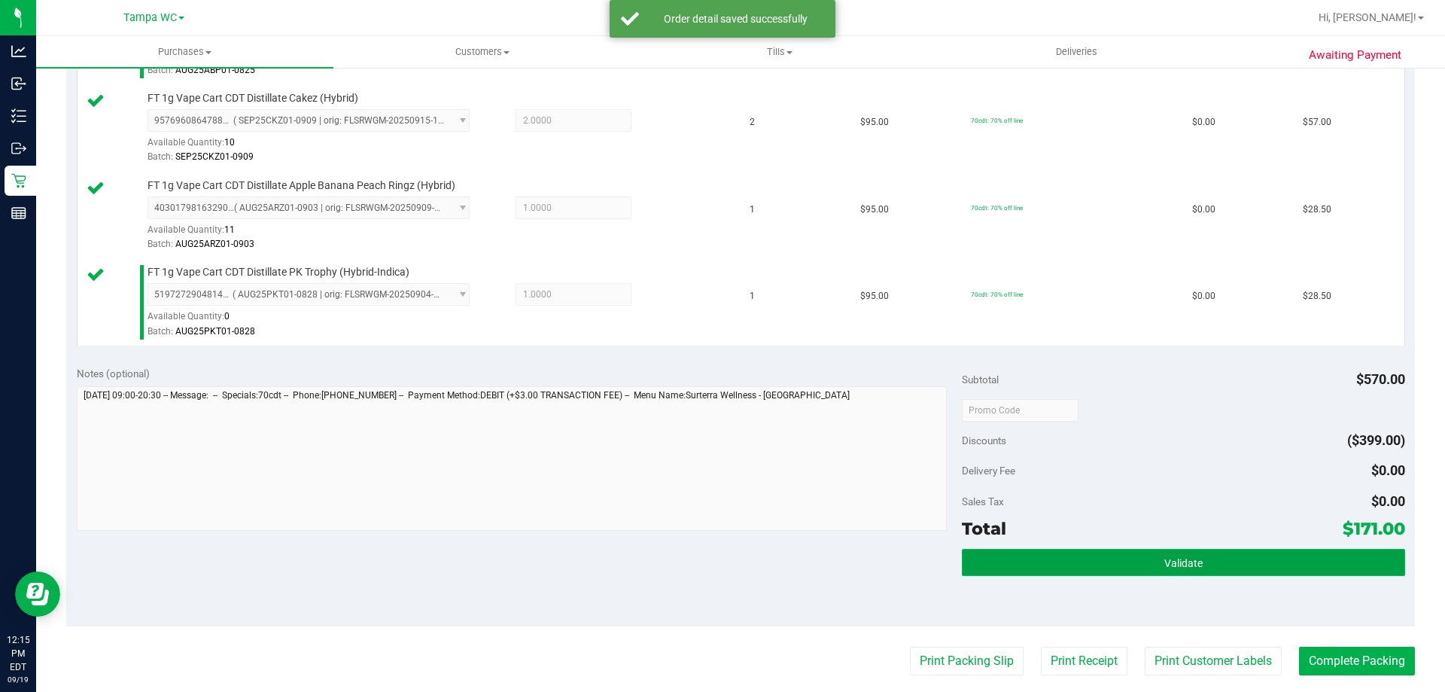
click at [1143, 564] on button "Validate" at bounding box center [1183, 562] width 442 height 27
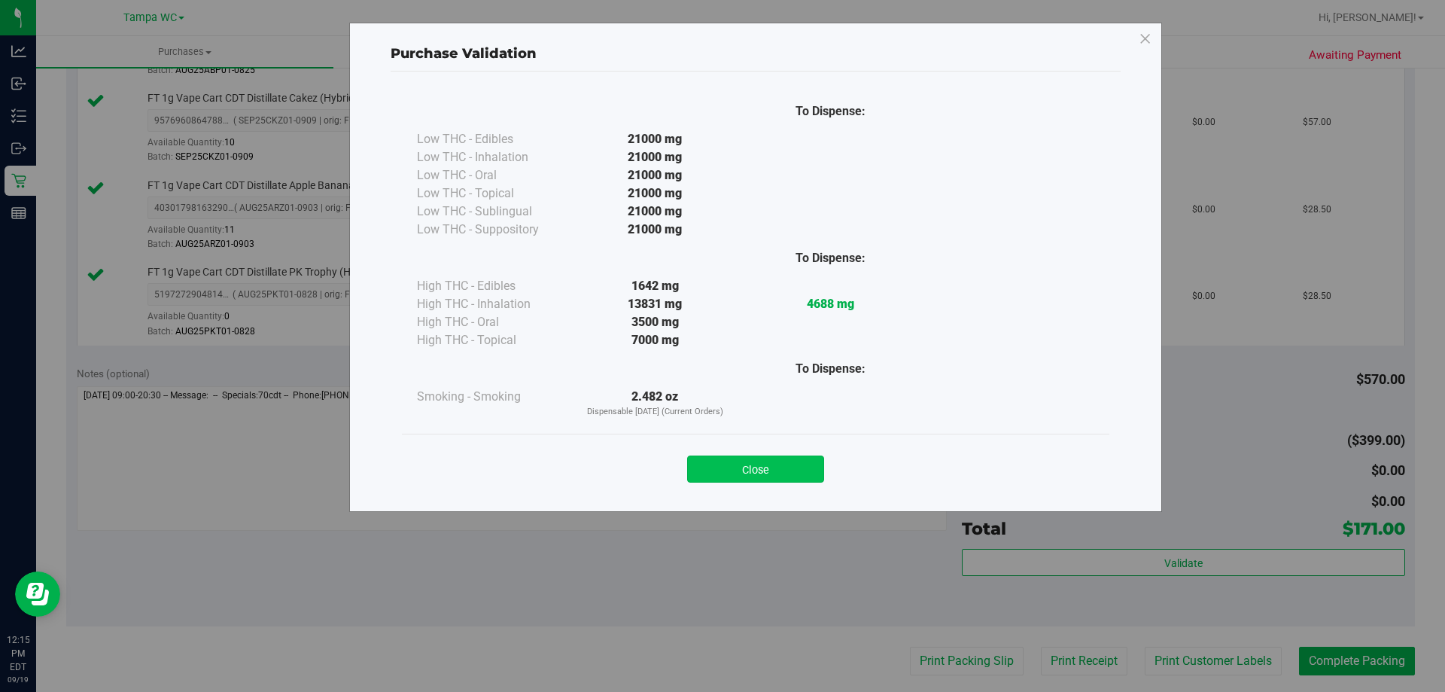
click at [753, 480] on button "Close" at bounding box center [755, 468] width 137 height 27
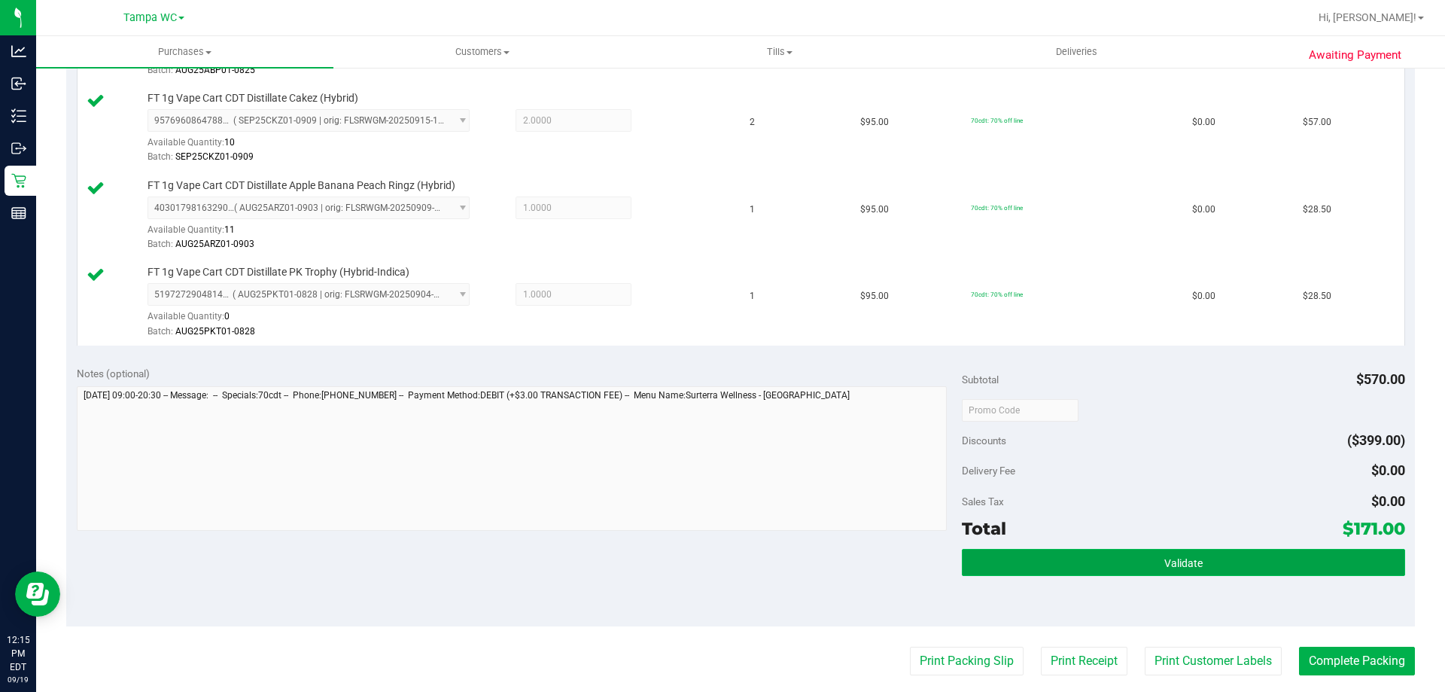
click at [1193, 573] on button "Validate" at bounding box center [1183, 562] width 442 height 27
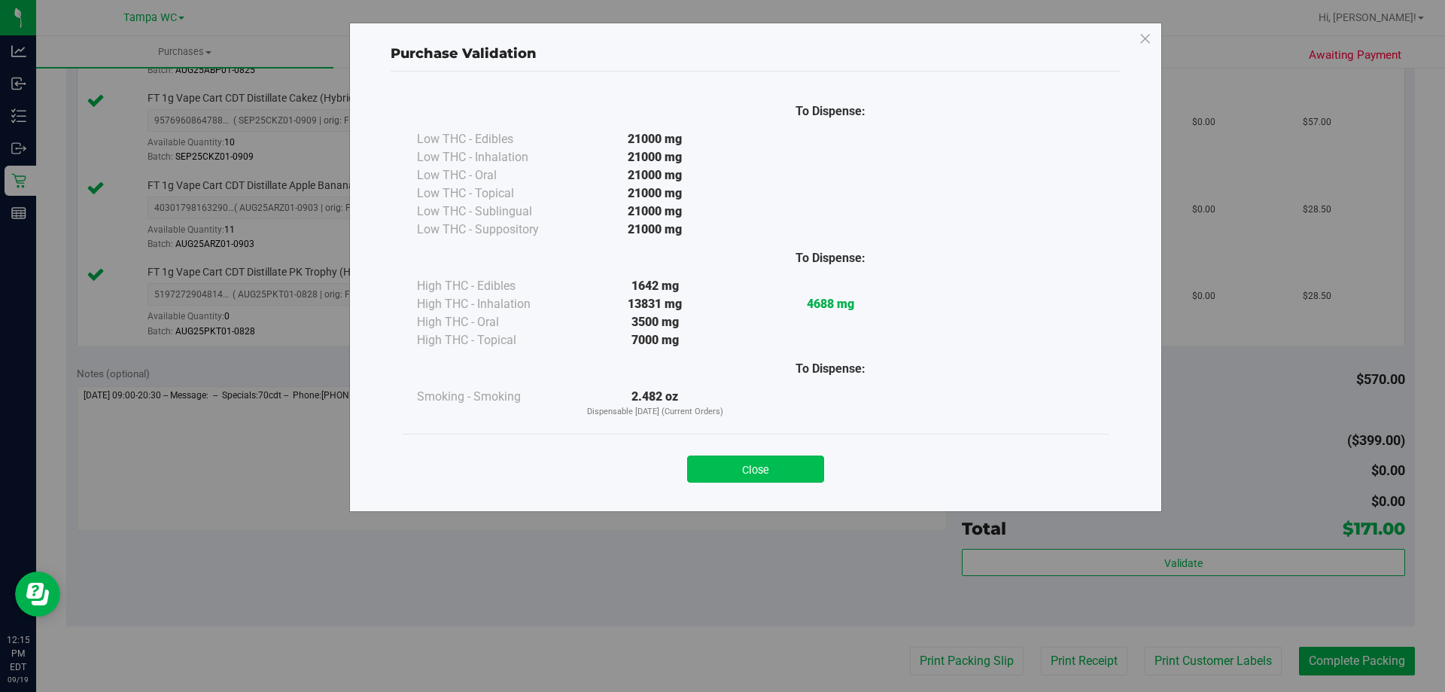
click at [764, 464] on button "Close" at bounding box center [755, 468] width 137 height 27
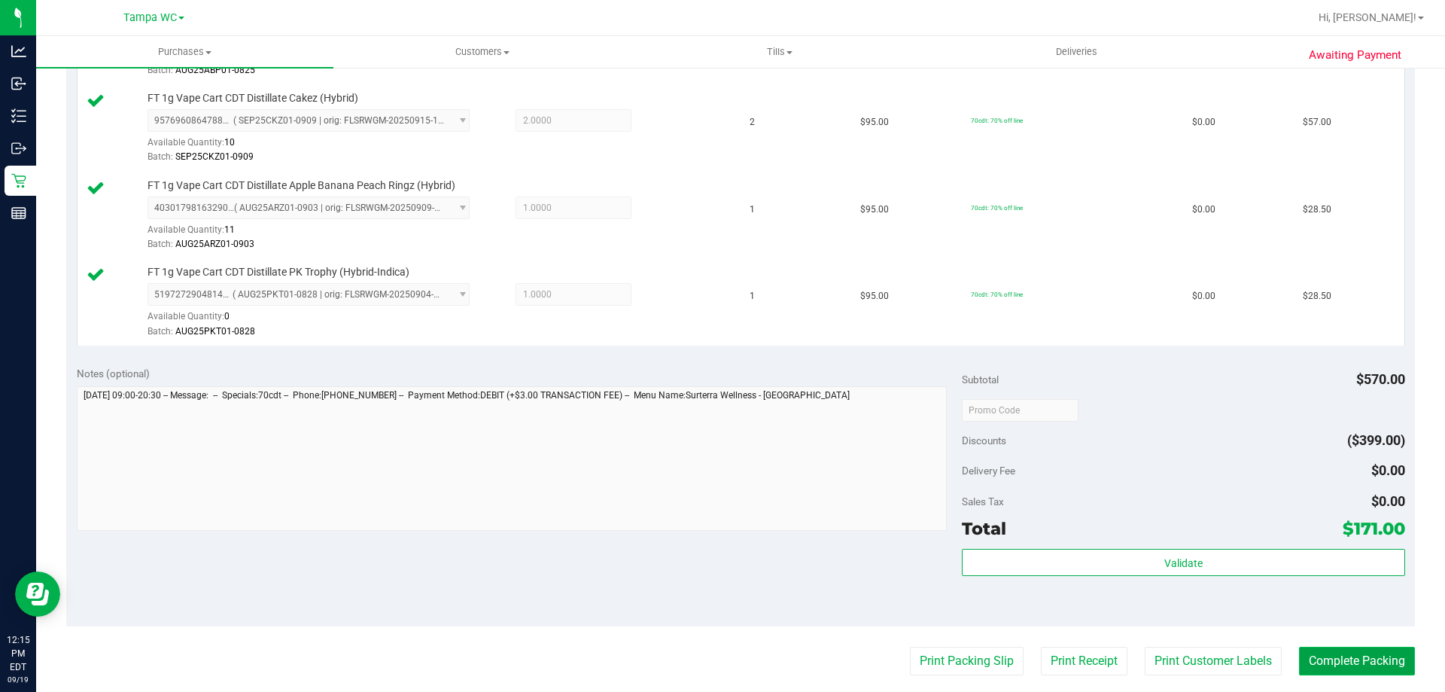
click at [1324, 658] on button "Complete Packing" at bounding box center [1357, 660] width 116 height 29
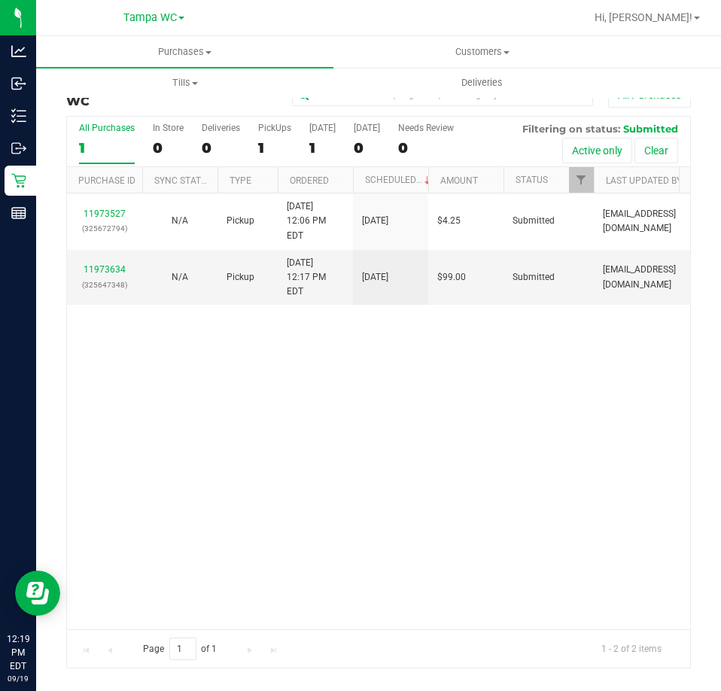
click at [245, 374] on div "11973527 (325672794) N/A Pickup [DATE] 12:06 PM EDT 9/19/2025 $4.25 Submitted […" at bounding box center [378, 410] width 623 height 435
click at [96, 264] on link "11973634" at bounding box center [105, 269] width 42 height 11
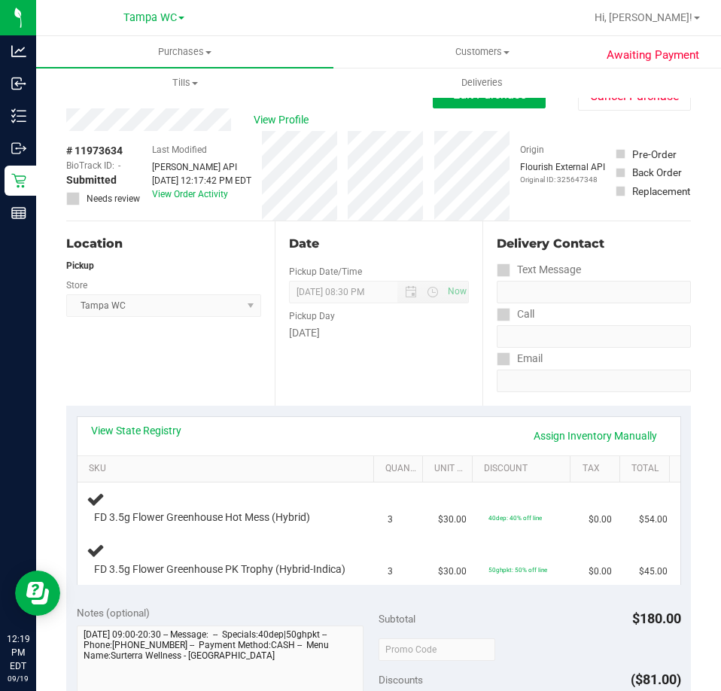
click at [137, 456] on th "SKU" at bounding box center [226, 469] width 296 height 27
click at [162, 432] on link "View State Registry" at bounding box center [136, 430] width 90 height 15
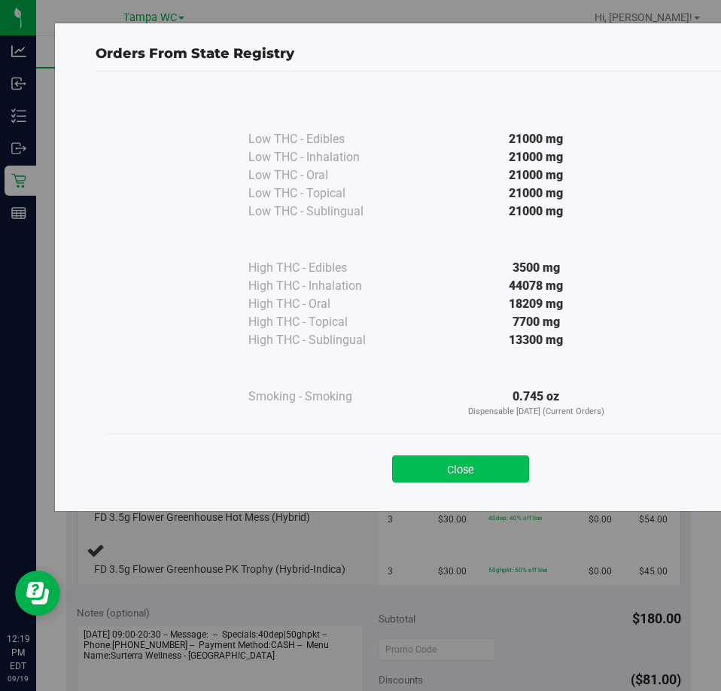
click at [449, 480] on button "Close" at bounding box center [460, 468] width 137 height 27
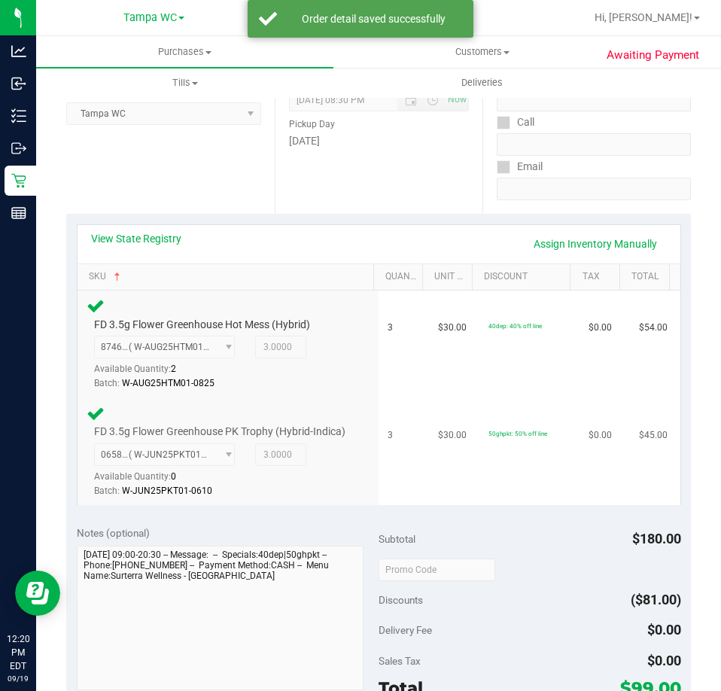
scroll to position [301, 0]
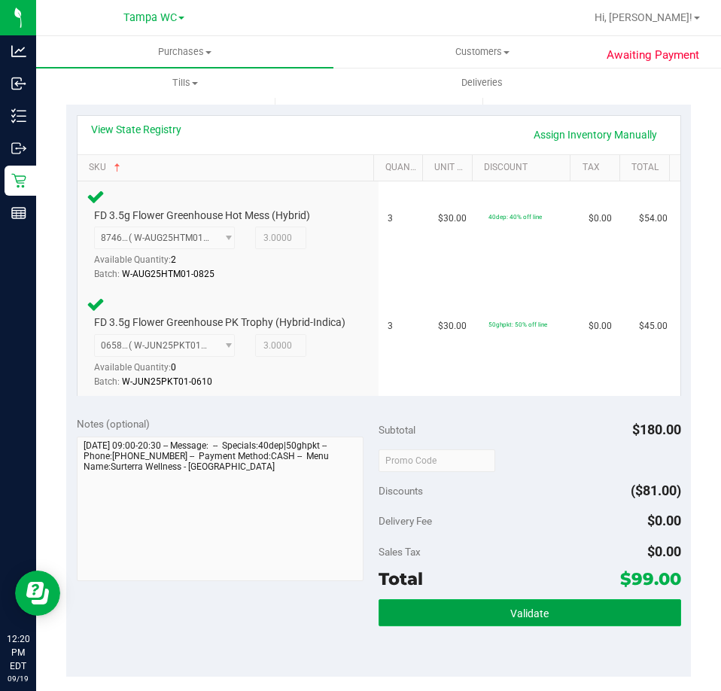
click at [521, 620] on button "Validate" at bounding box center [529, 612] width 302 height 27
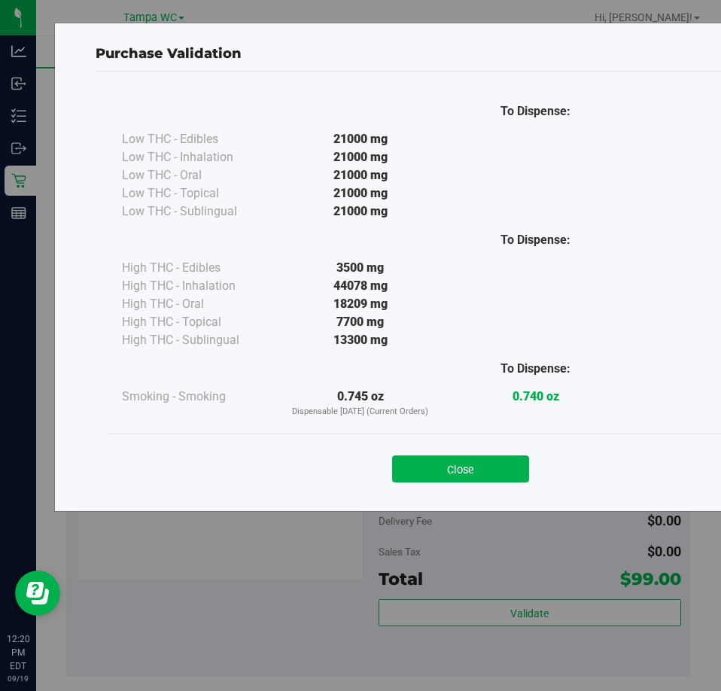
click at [510, 455] on div "Close" at bounding box center [460, 464] width 685 height 38
click at [509, 470] on button "Close" at bounding box center [460, 468] width 137 height 27
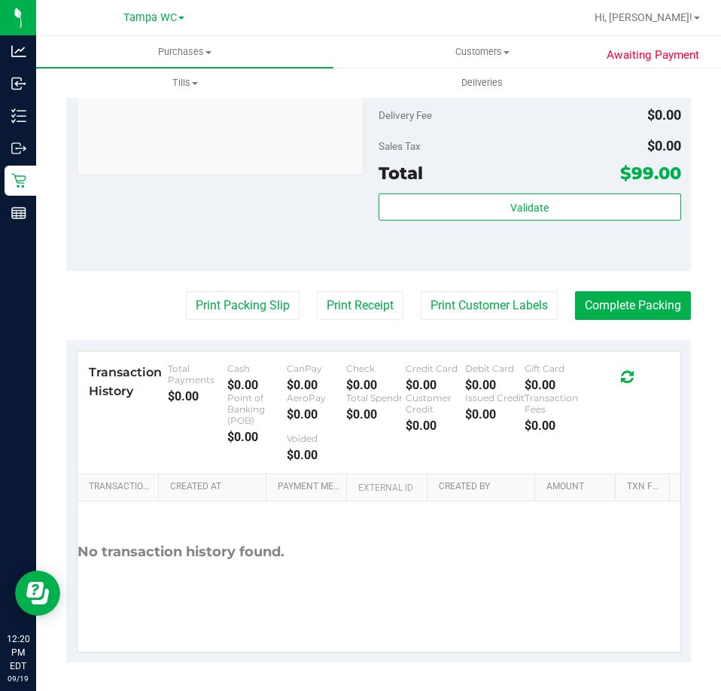
scroll to position [723, 0]
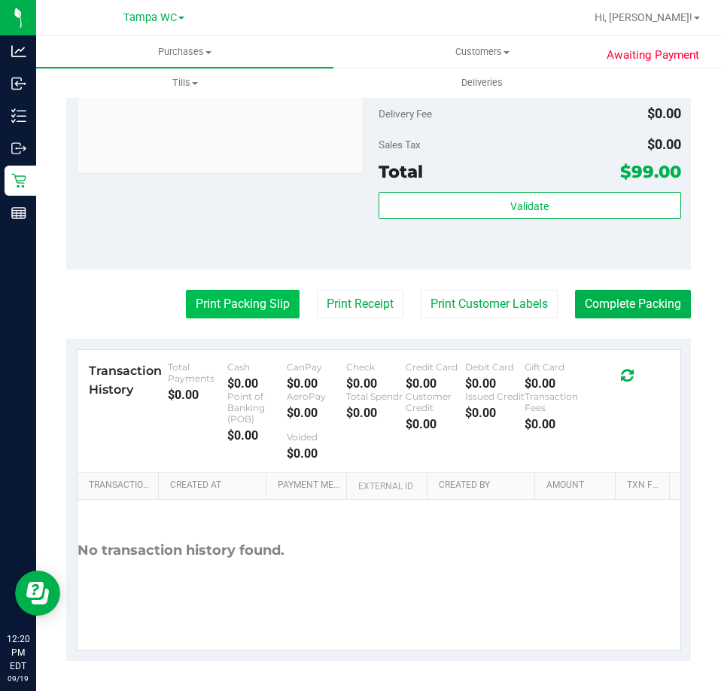
click at [273, 294] on button "Print Packing Slip" at bounding box center [243, 304] width 114 height 29
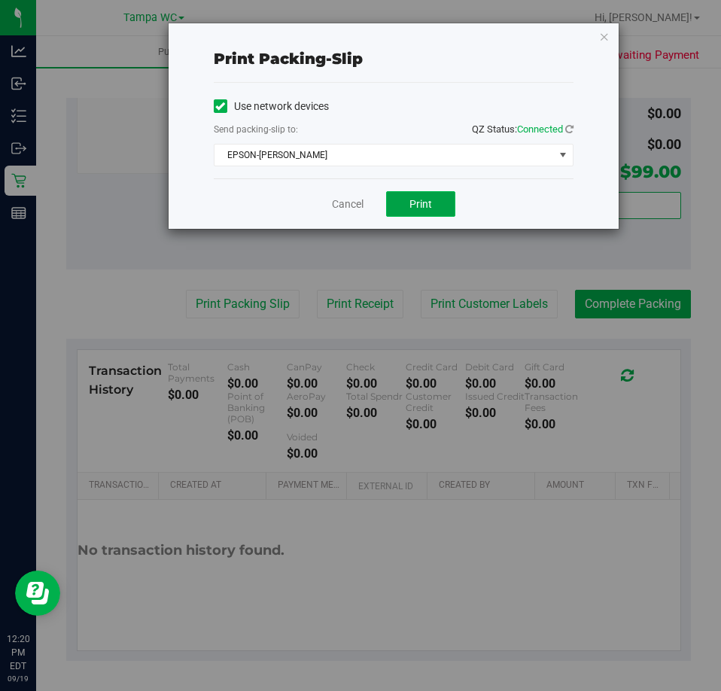
click at [421, 196] on button "Print" at bounding box center [420, 204] width 69 height 26
click at [342, 225] on div "Cancel Print" at bounding box center [394, 203] width 360 height 50
click at [342, 197] on link "Cancel" at bounding box center [348, 204] width 32 height 16
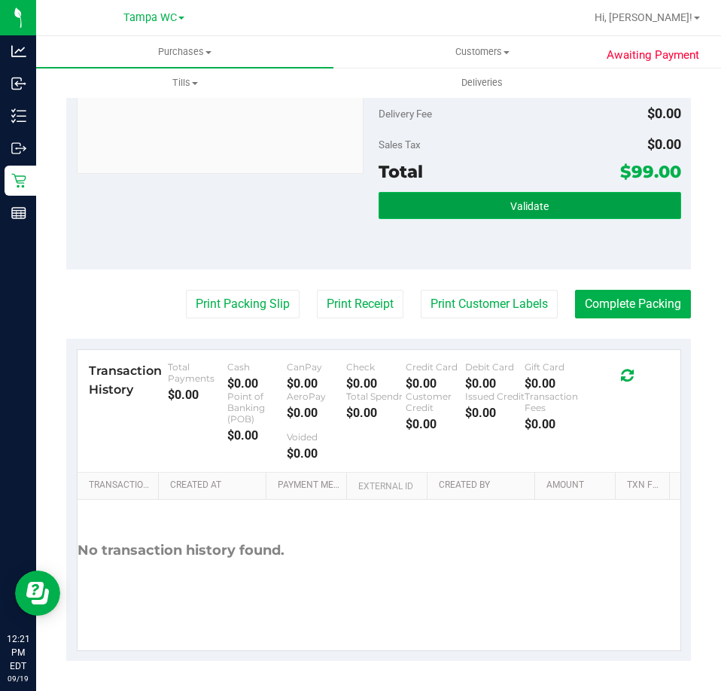
click at [596, 207] on button "Validate" at bounding box center [529, 205] width 302 height 27
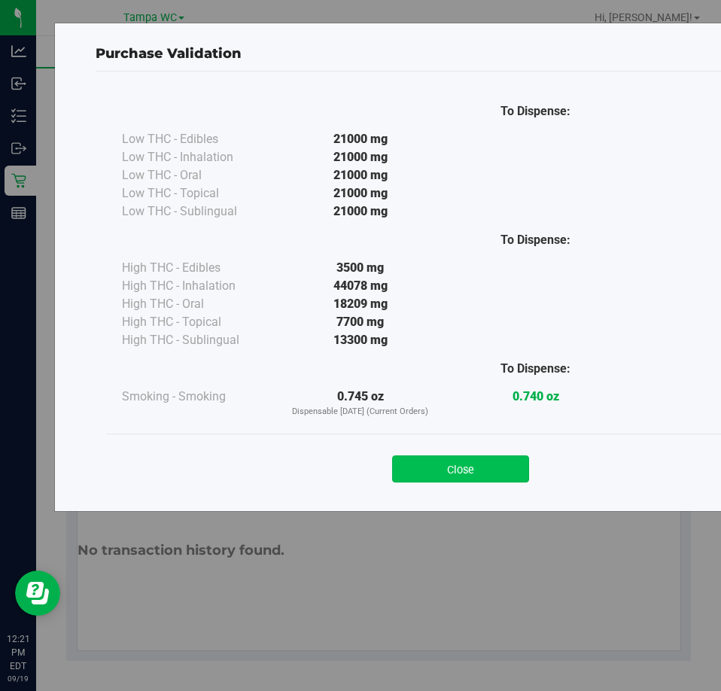
click at [470, 466] on button "Close" at bounding box center [460, 468] width 137 height 27
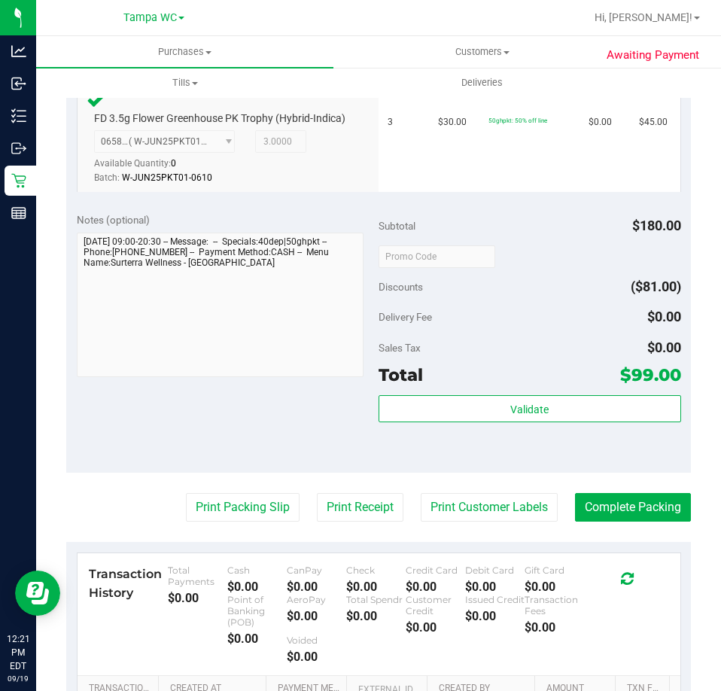
scroll to position [514, 0]
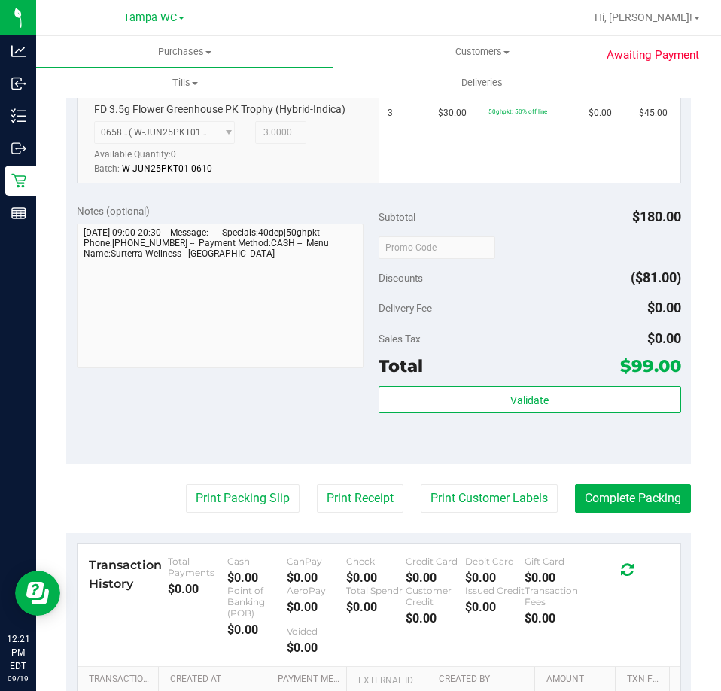
click at [543, 291] on div "Discounts ($81.00)" at bounding box center [529, 277] width 302 height 27
click at [647, 512] on button "Complete Packing" at bounding box center [633, 498] width 116 height 29
